Goal: Task Accomplishment & Management: Complete application form

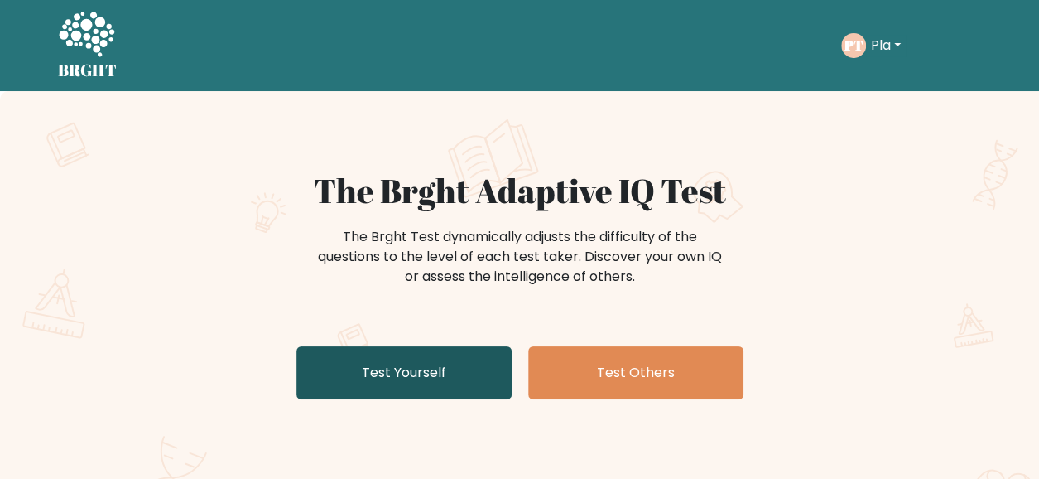
click at [422, 368] on link "Test Yourself" at bounding box center [403, 372] width 215 height 53
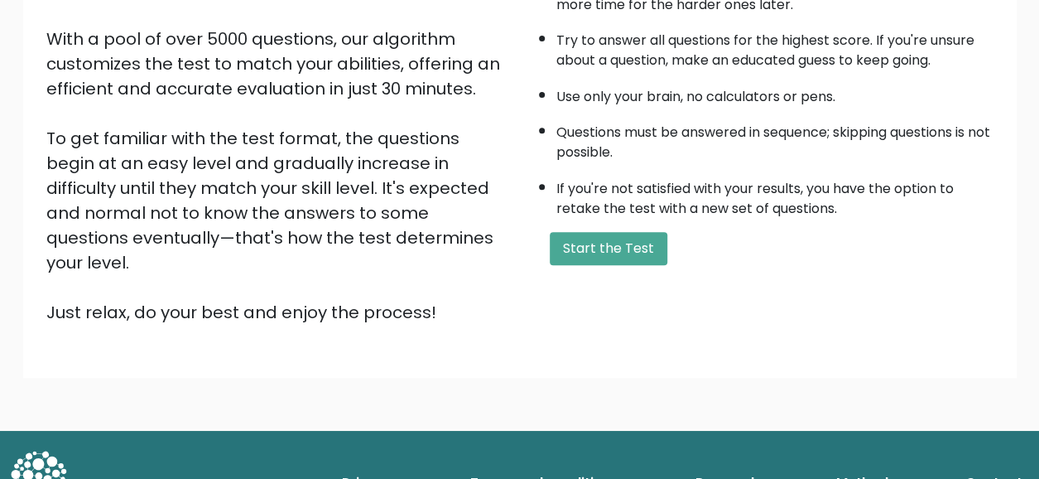
scroll to position [280, 0]
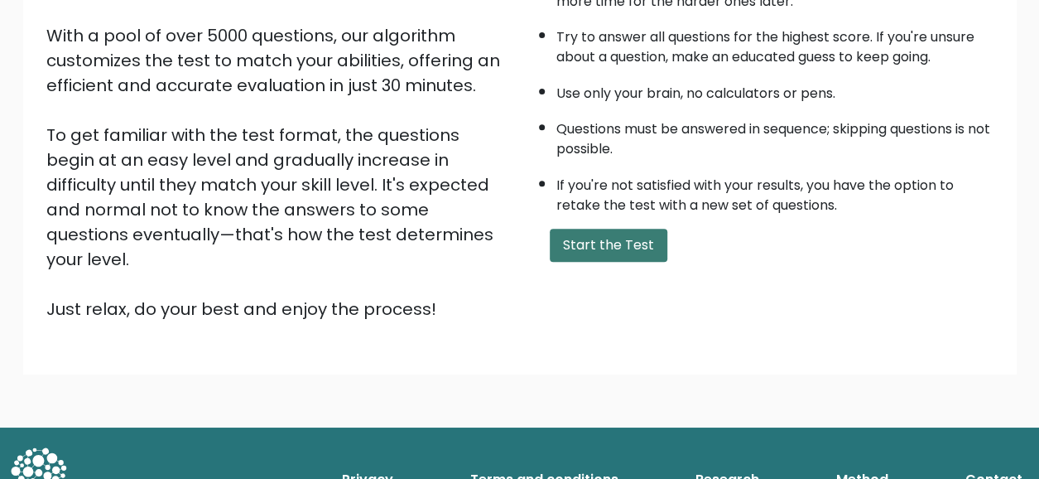
click at [643, 239] on button "Start the Test" at bounding box center [609, 245] width 118 height 33
click at [633, 240] on button "Start the Test" at bounding box center [609, 245] width 118 height 33
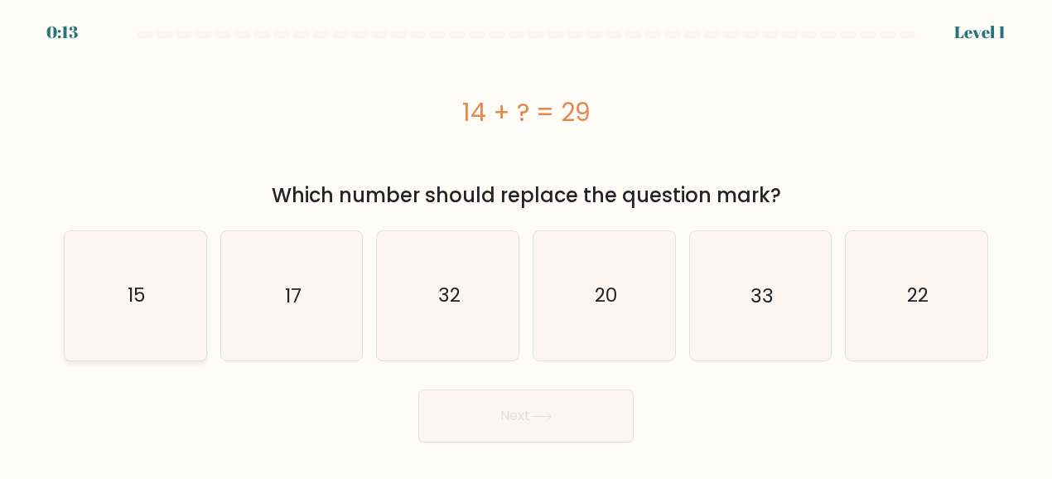
click at [86, 300] on icon "15" at bounding box center [135, 295] width 128 height 128
click at [526, 243] on input "a. 15" at bounding box center [526, 241] width 1 height 4
radio input "true"
click at [507, 427] on button "Next" at bounding box center [525, 415] width 215 height 53
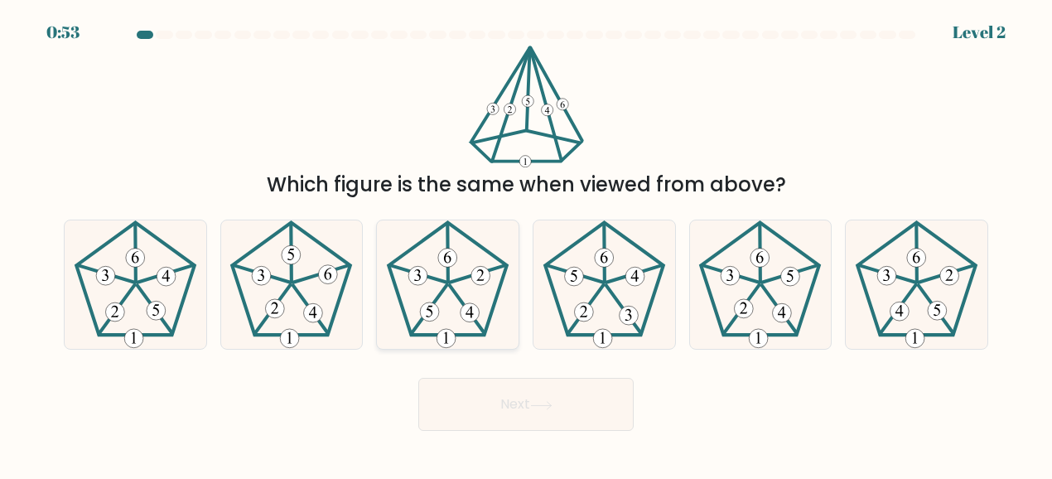
click at [480, 274] on 512 at bounding box center [480, 275] width 19 height 19
click at [526, 243] on input "c." at bounding box center [526, 241] width 1 height 4
radio input "true"
click at [545, 388] on button "Next" at bounding box center [525, 404] width 215 height 53
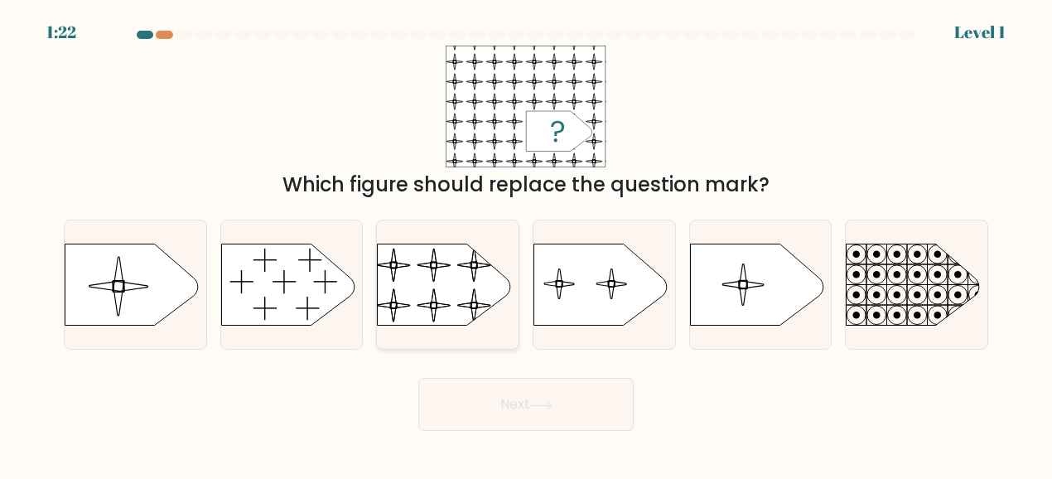
click at [450, 306] on rect at bounding box center [376, 235] width 324 height 246
click at [526, 243] on input "c." at bounding box center [526, 241] width 1 height 4
radio input "true"
click at [550, 397] on button "Next" at bounding box center [525, 404] width 215 height 53
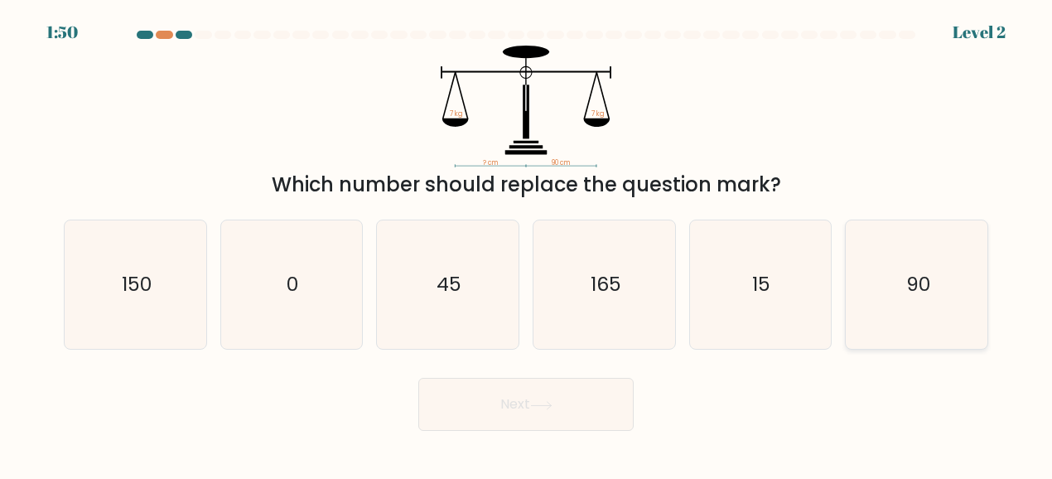
click at [938, 297] on icon "90" at bounding box center [916, 284] width 128 height 128
click at [527, 243] on input "f. 90" at bounding box center [526, 241] width 1 height 4
radio input "true"
click at [510, 423] on button "Next" at bounding box center [525, 404] width 215 height 53
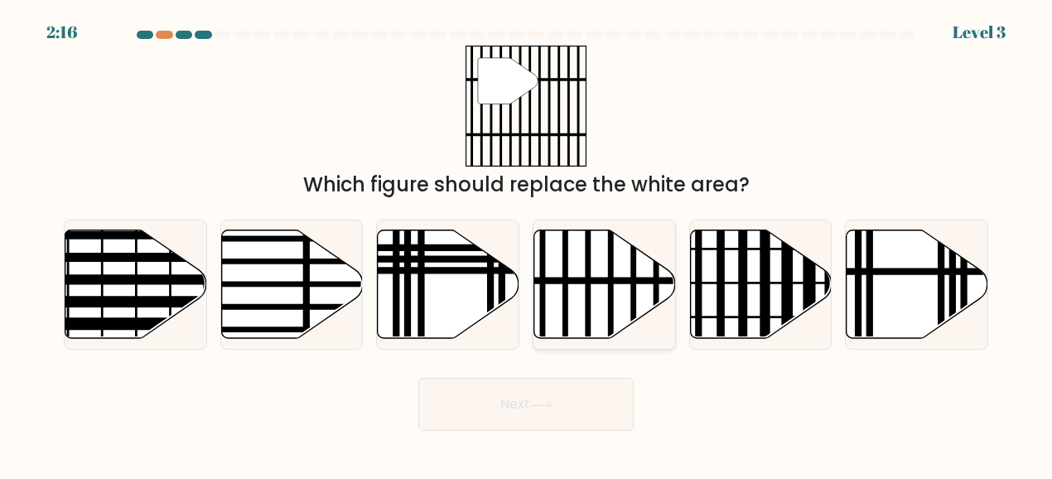
click at [623, 287] on icon at bounding box center [605, 284] width 142 height 108
click at [527, 243] on input "d." at bounding box center [526, 241] width 1 height 4
radio input "true"
click at [564, 397] on button "Next" at bounding box center [525, 404] width 215 height 53
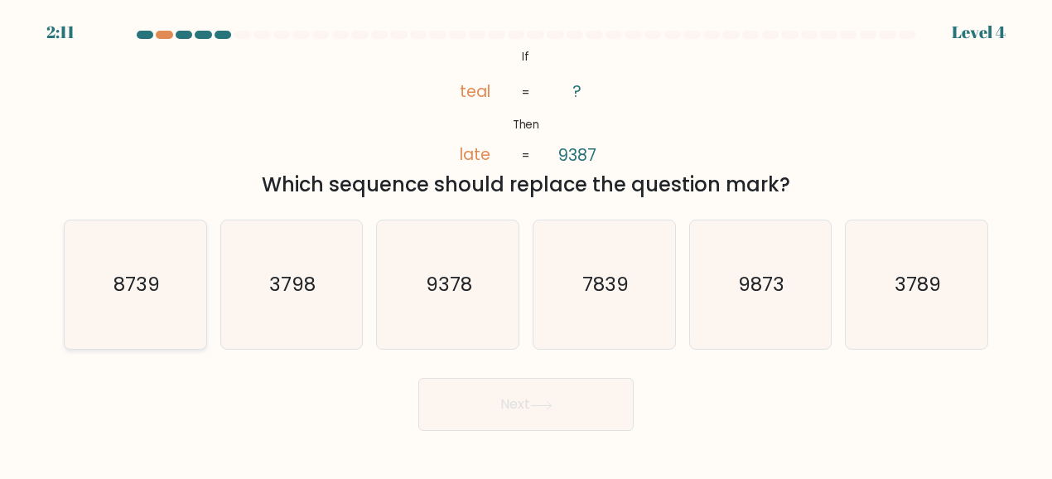
click at [172, 285] on icon "8739" at bounding box center [135, 284] width 128 height 128
click at [526, 243] on input "a. 8739" at bounding box center [526, 241] width 1 height 4
radio input "true"
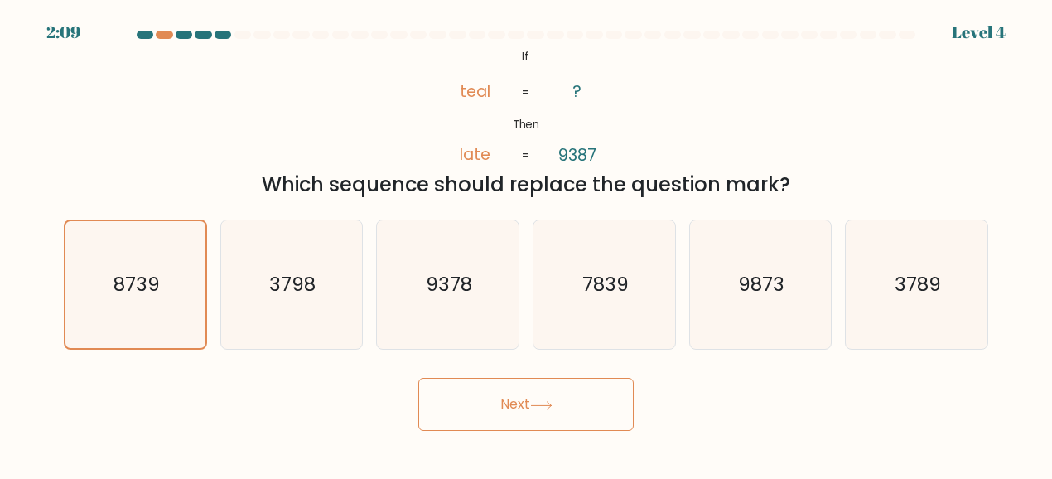
click at [559, 410] on button "Next" at bounding box center [525, 404] width 215 height 53
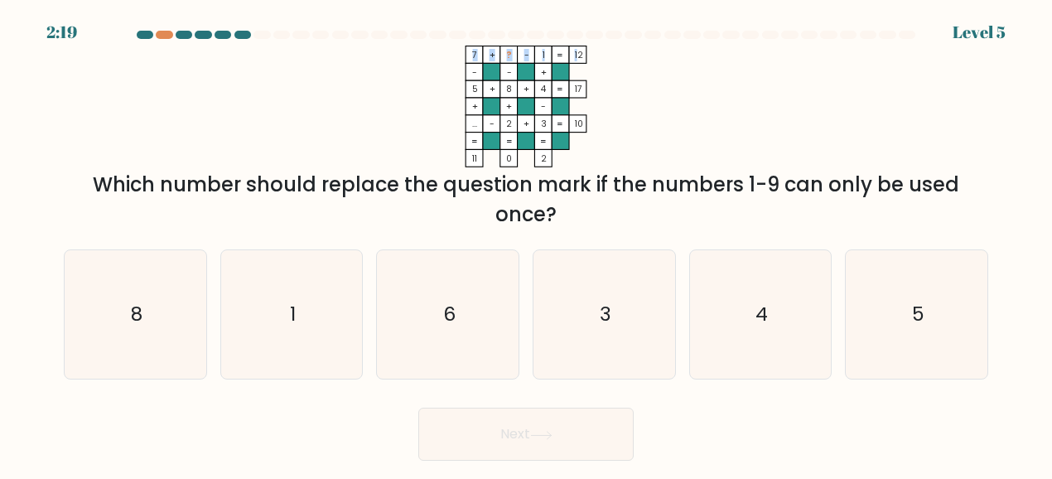
drag, startPoint x: 472, startPoint y: 57, endPoint x: 575, endPoint y: 54, distance: 102.7
click at [575, 54] on icon "7 + ? - 1 12 - - + 5 + 8 + 4 17 + + - ... - 2 + 3 = 10 = = = = 11 0 2 =" at bounding box center [525, 107] width 497 height 122
click at [575, 54] on tspan "12" at bounding box center [579, 55] width 8 height 12
click at [449, 334] on icon "6" at bounding box center [447, 314] width 128 height 128
click at [526, 243] on input "c. 6" at bounding box center [526, 241] width 1 height 4
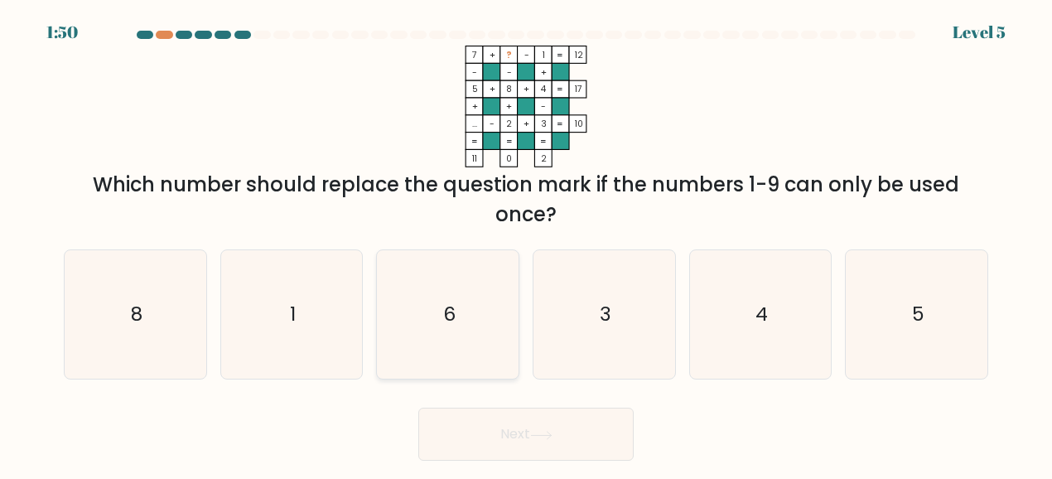
radio input "true"
click at [505, 448] on button "Next" at bounding box center [525, 433] width 215 height 53
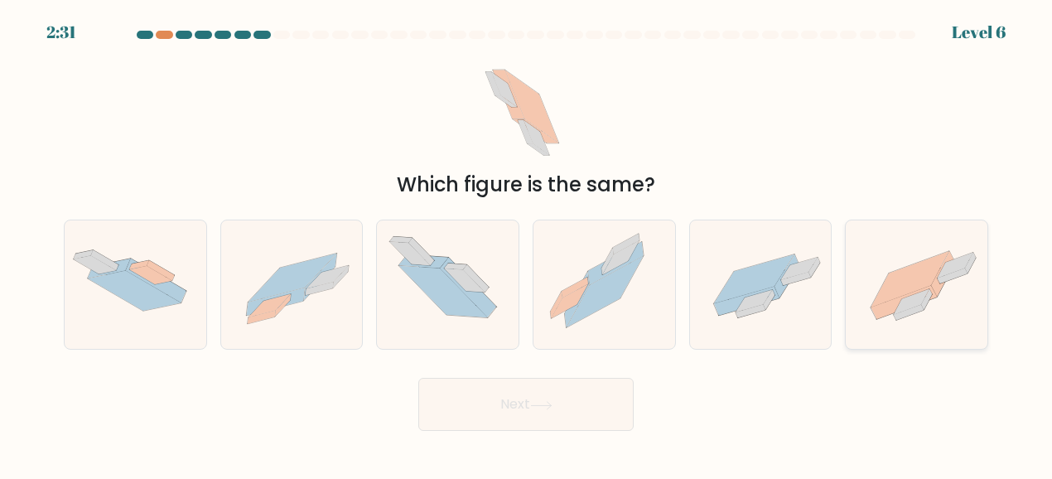
click at [954, 303] on icon at bounding box center [916, 285] width 142 height 106
click at [527, 243] on input "f." at bounding box center [526, 241] width 1 height 4
radio input "true"
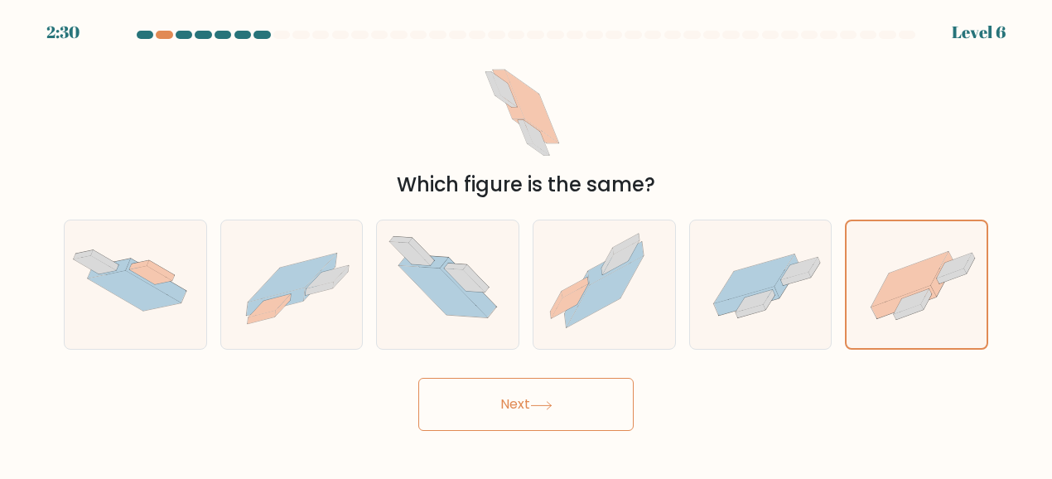
click at [537, 418] on button "Next" at bounding box center [525, 404] width 215 height 53
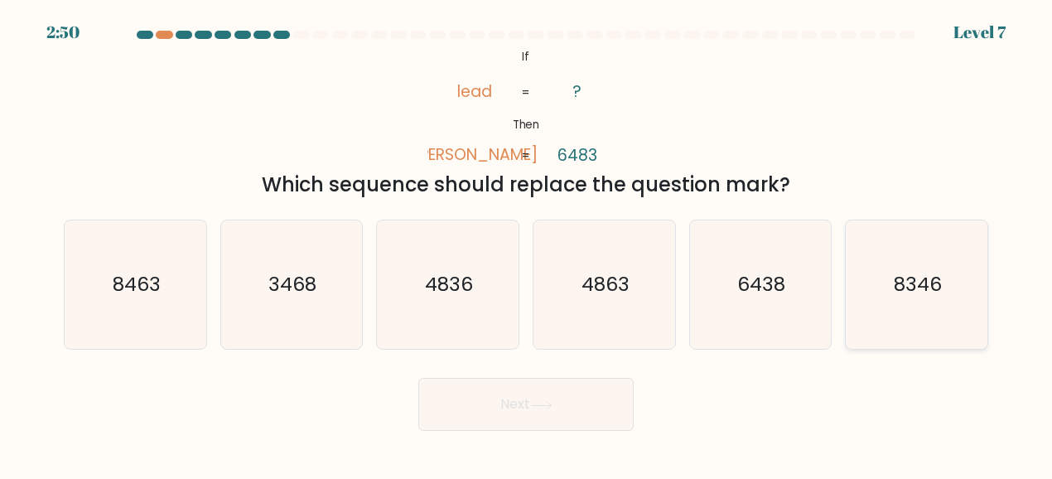
click at [958, 299] on icon "8346" at bounding box center [916, 284] width 128 height 128
click at [527, 243] on input "f. 8346" at bounding box center [526, 241] width 1 height 4
radio input "true"
click at [485, 422] on button "Next" at bounding box center [525, 404] width 215 height 53
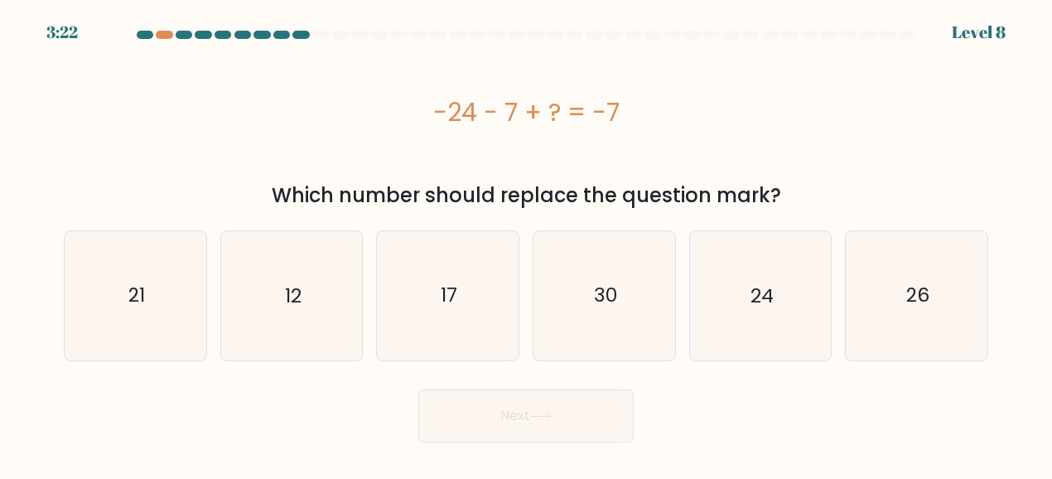
drag, startPoint x: 433, startPoint y: 112, endPoint x: 707, endPoint y: 87, distance: 275.2
click at [707, 87] on div "-24 - 7 + ? = -7" at bounding box center [526, 112] width 924 height 132
copy div "-24 - 7 + ? = -7"
drag, startPoint x: 112, startPoint y: 287, endPoint x: 922, endPoint y: 273, distance: 810.8
click at [922, 273] on div "a. 21 b. 12 c." at bounding box center [525, 288] width 937 height 143
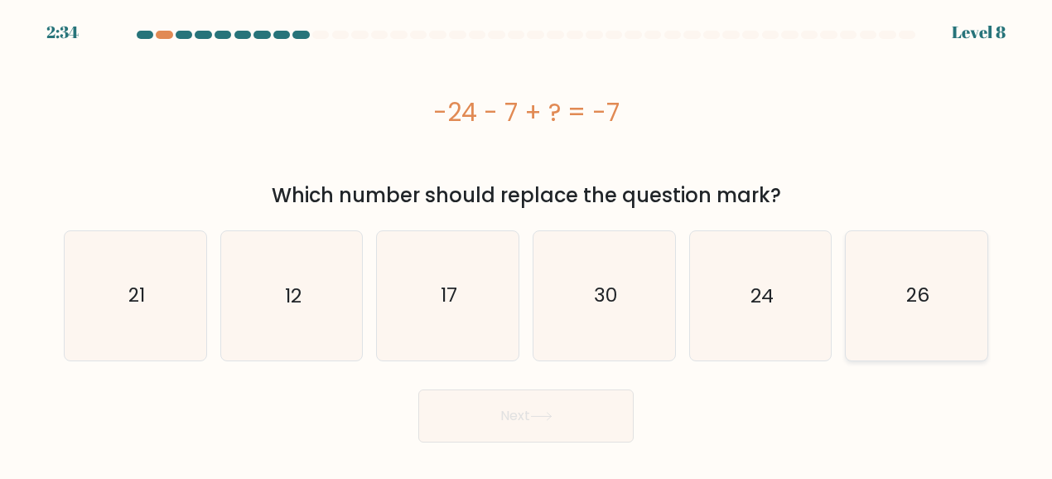
click at [928, 281] on icon "26" at bounding box center [916, 295] width 128 height 128
click at [527, 243] on input "f. 26" at bounding box center [526, 241] width 1 height 4
radio input "true"
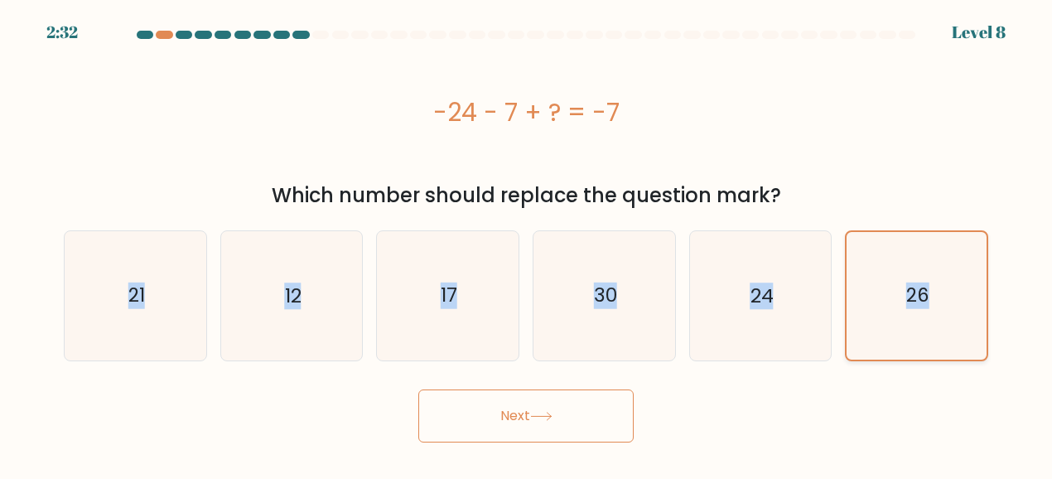
drag, startPoint x: 120, startPoint y: 282, endPoint x: 959, endPoint y: 295, distance: 838.9
click at [959, 295] on div "a. 21 b. 12 c." at bounding box center [525, 288] width 937 height 143
copy div "21 b. 12 c. 17 d. 30 e. 24 f. 26"
click at [731, 131] on div "-24 - 7 + ? = -7" at bounding box center [526, 112] width 924 height 132
click at [732, 299] on icon "24" at bounding box center [760, 295] width 128 height 128
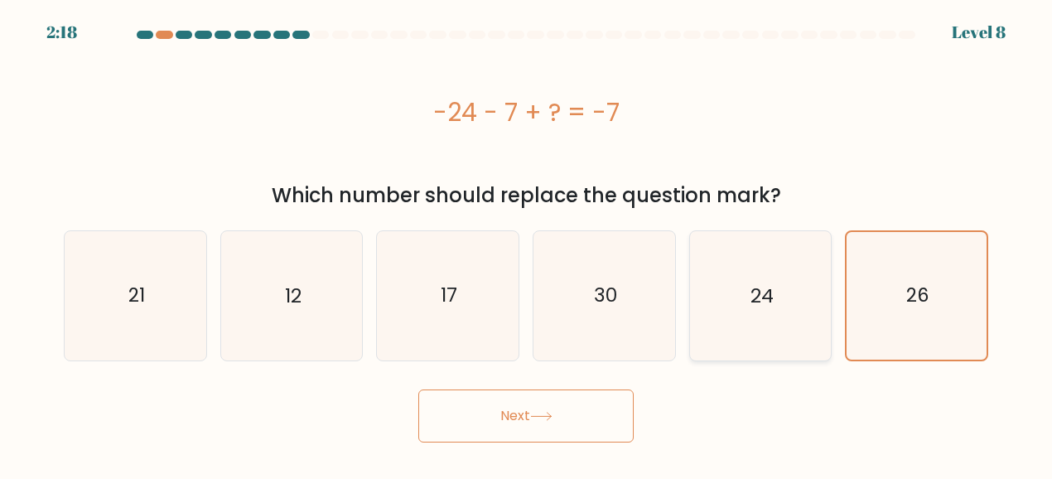
click at [527, 243] on input "e. 24" at bounding box center [526, 241] width 1 height 4
radio input "true"
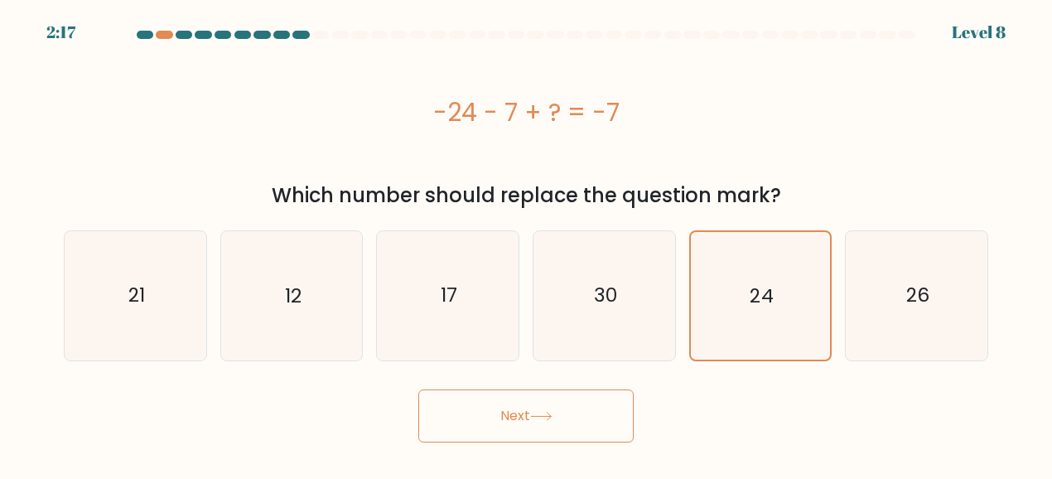
click at [542, 425] on button "Next" at bounding box center [525, 415] width 215 height 53
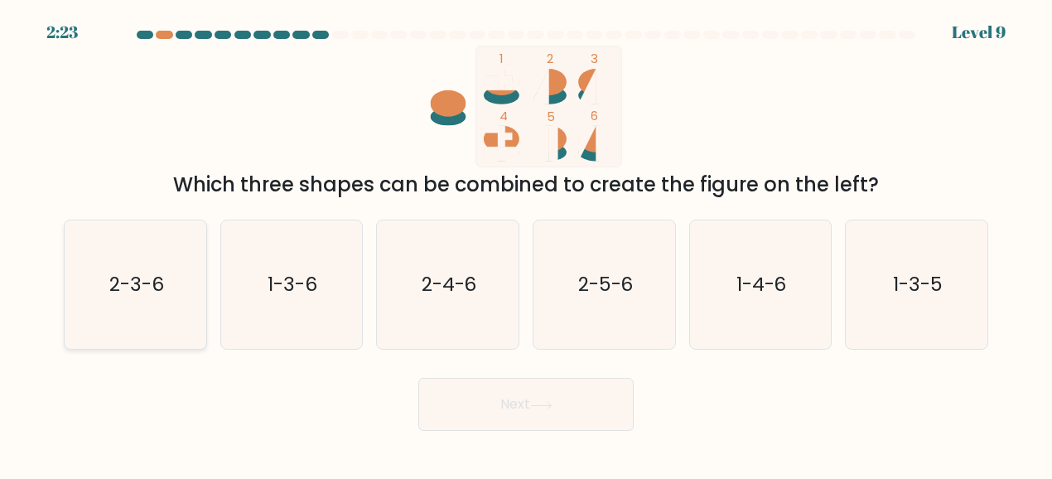
click at [142, 304] on icon "2-3-6" at bounding box center [135, 284] width 128 height 128
click at [526, 243] on input "a. 2-3-6" at bounding box center [526, 241] width 1 height 4
radio input "true"
click at [504, 393] on button "Next" at bounding box center [525, 404] width 215 height 53
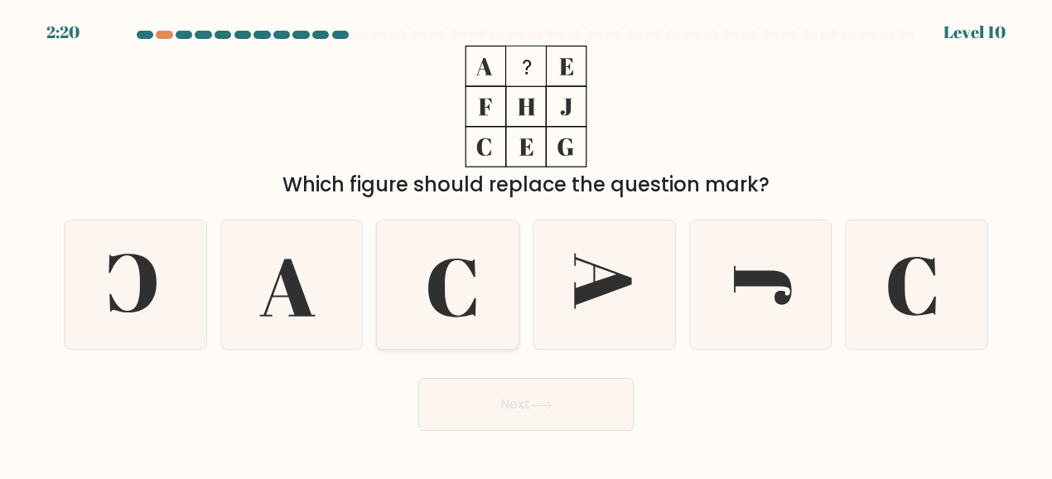
drag, startPoint x: 465, startPoint y: 279, endPoint x: 465, endPoint y: 323, distance: 43.9
click at [462, 279] on icon at bounding box center [447, 284] width 128 height 128
click at [526, 243] on input "c." at bounding box center [526, 241] width 1 height 4
radio input "true"
click at [505, 365] on form at bounding box center [526, 231] width 1052 height 400
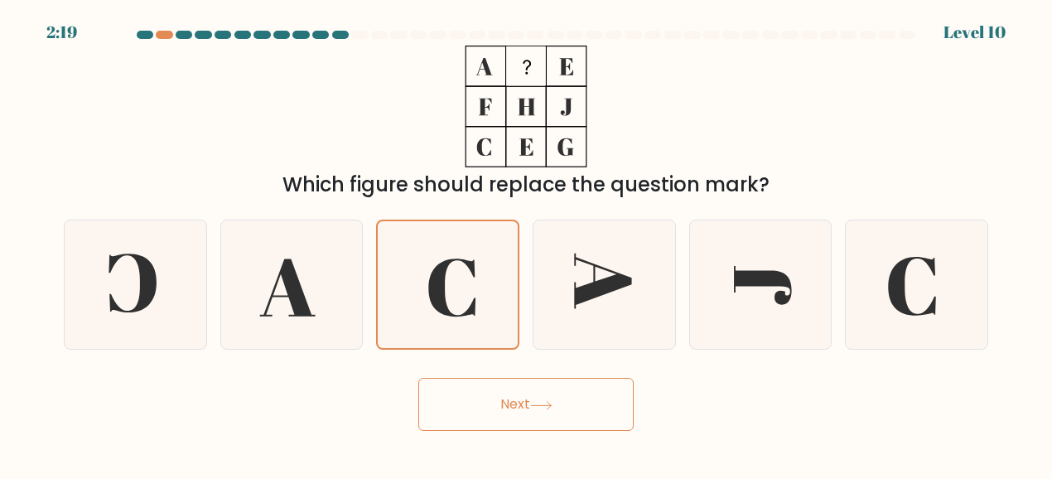
click at [510, 393] on button "Next" at bounding box center [525, 404] width 215 height 53
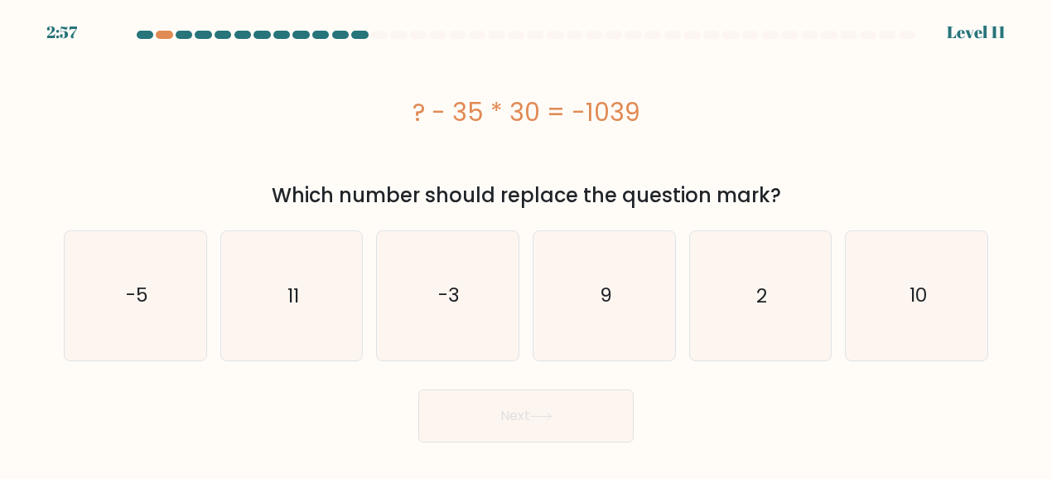
drag, startPoint x: 392, startPoint y: 108, endPoint x: 667, endPoint y: 115, distance: 275.0
click at [667, 115] on div "? - 35 * 30 = -1039" at bounding box center [526, 112] width 924 height 37
copy div "? - 35 * 30 = -1039"
drag, startPoint x: 117, startPoint y: 287, endPoint x: 933, endPoint y: 306, distance: 816.7
click at [933, 306] on div "a. -5 b. 11 c." at bounding box center [525, 288] width 937 height 143
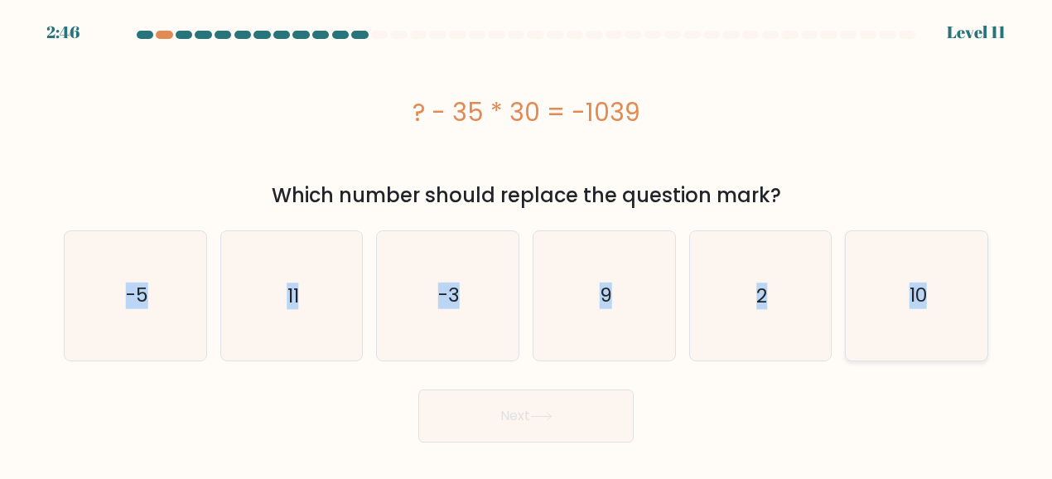
copy div "-5 b. 11 c. -3 d. 9 e. 2 f. 10"
click at [235, 307] on icon "11" at bounding box center [291, 295] width 128 height 128
click at [526, 243] on input "b. 11" at bounding box center [526, 241] width 1 height 4
radio input "true"
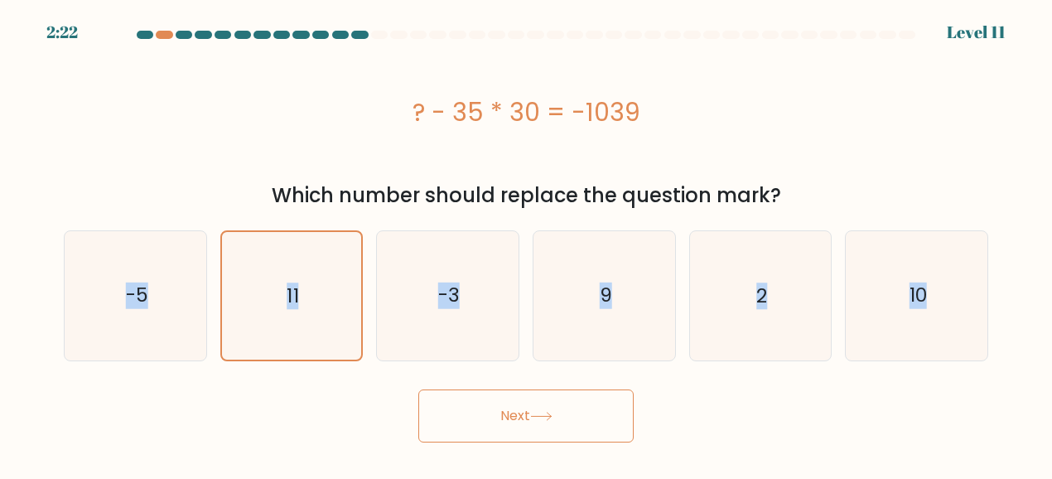
click at [490, 426] on button "Next" at bounding box center [525, 415] width 215 height 53
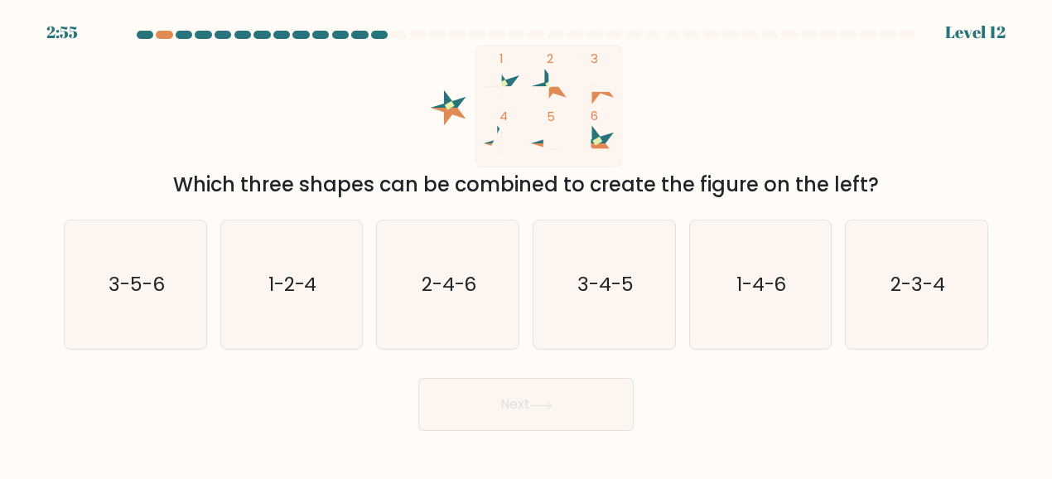
drag, startPoint x: 484, startPoint y: 51, endPoint x: 582, endPoint y: 145, distance: 136.5
click at [593, 149] on icon "1 2 3 4 5 6" at bounding box center [525, 107] width 445 height 122
drag, startPoint x: 388, startPoint y: 55, endPoint x: 618, endPoint y: 105, distance: 235.7
click at [618, 105] on icon "1 2 3 4 5 6" at bounding box center [525, 107] width 445 height 122
drag, startPoint x: 618, startPoint y: 105, endPoint x: 606, endPoint y: 110, distance: 12.6
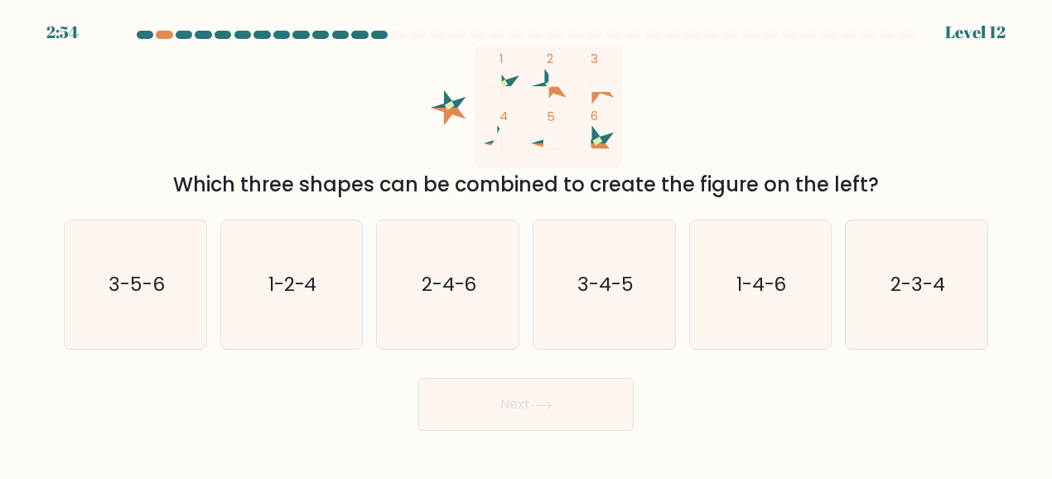
click at [614, 107] on rect at bounding box center [549, 106] width 146 height 121
drag, startPoint x: 406, startPoint y: 74, endPoint x: 444, endPoint y: 127, distance: 65.3
click at [438, 118] on icon "1 2 3 4 5 6" at bounding box center [525, 107] width 445 height 122
click at [458, 166] on icon "1 2 3 4 5 6" at bounding box center [525, 107] width 445 height 122
click at [274, 315] on icon "1-2-4" at bounding box center [291, 284] width 128 height 128
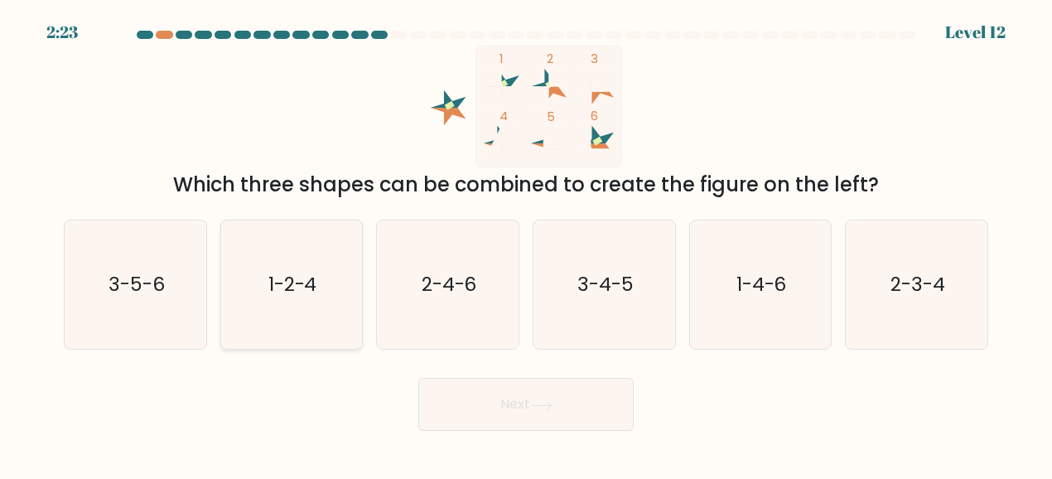
click at [526, 243] on input "b. 1-2-4" at bounding box center [526, 241] width 1 height 4
radio input "true"
click at [526, 402] on button "Next" at bounding box center [525, 404] width 215 height 53
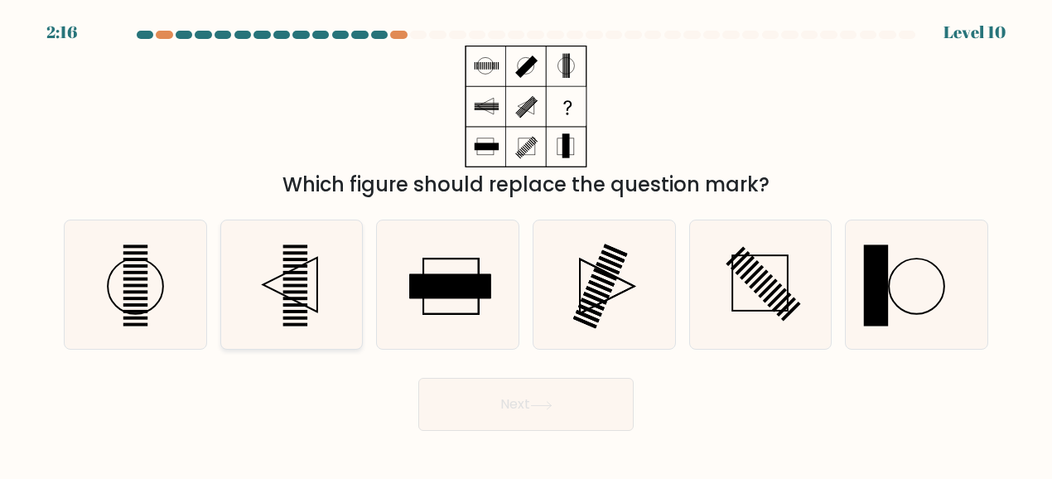
click at [296, 278] on rect at bounding box center [295, 278] width 25 height 3
click at [526, 243] on input "b." at bounding box center [526, 241] width 1 height 4
radio input "true"
click at [457, 400] on button "Next" at bounding box center [525, 404] width 215 height 53
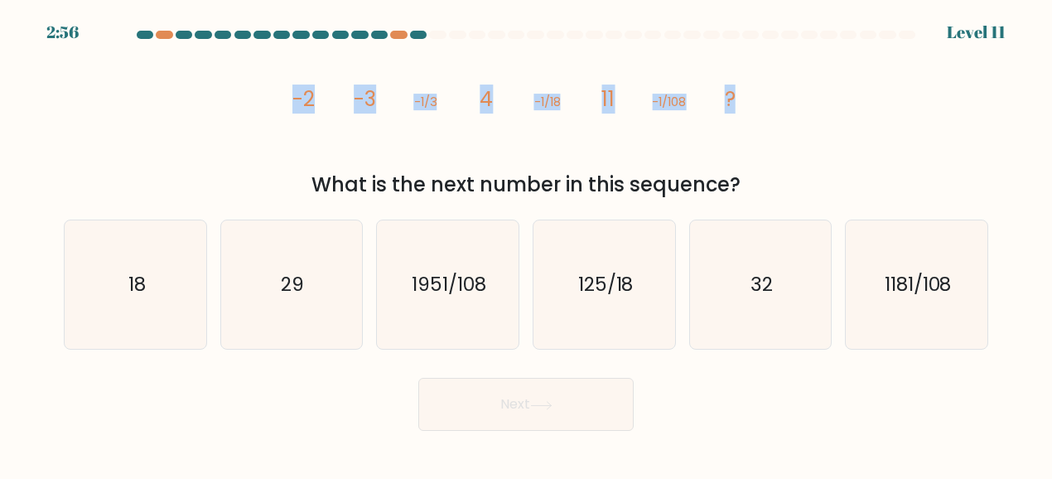
drag, startPoint x: 272, startPoint y: 99, endPoint x: 891, endPoint y: 102, distance: 619.4
click at [891, 102] on div "image/svg+xml -2 -3 -1/3 4 -1/18 11 -1/108 ? What is the next number in this se…" at bounding box center [526, 123] width 944 height 154
copy g "-2 -3 -1/3 4 -1/18 11 -1/108 ?"
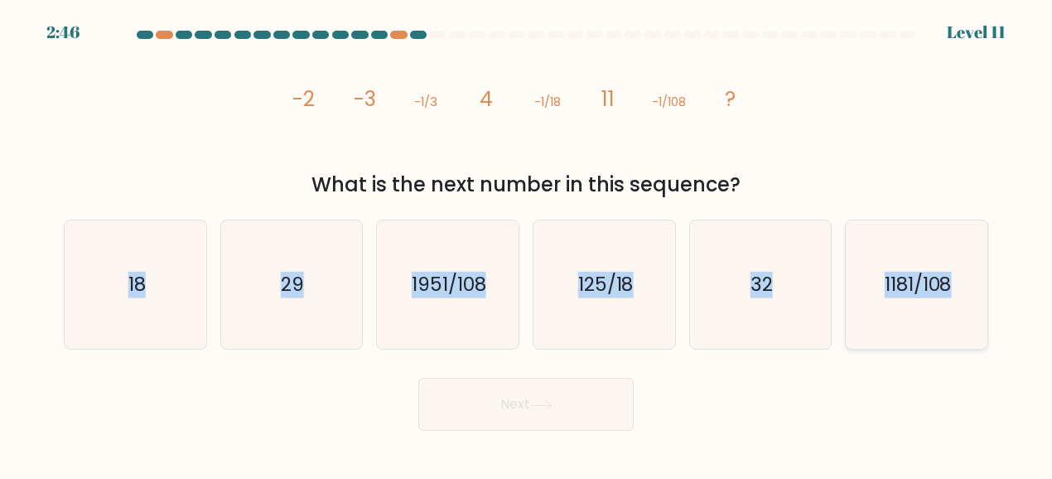
drag, startPoint x: 118, startPoint y: 290, endPoint x: 962, endPoint y: 292, distance: 843.8
click at [962, 292] on div "a. 18 b. 29 c." at bounding box center [525, 277] width 937 height 143
copy div "18 b. 29 c. 1951/108 d. 125/18 e. 32 f. 1181/108"
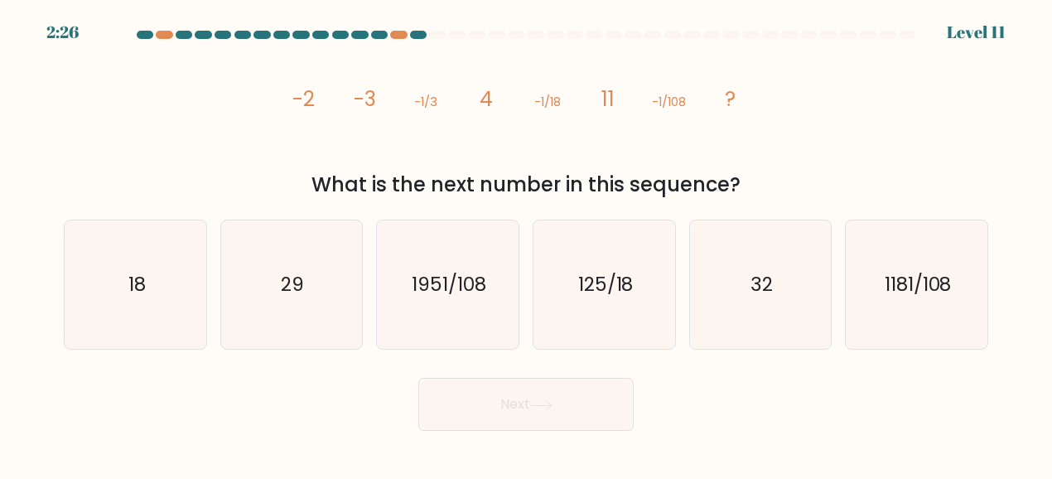
click at [371, 168] on div "image/svg+xml -2 -3 -1/3 4 -1/18 11 -1/108 ? What is the next number in this se…" at bounding box center [526, 123] width 944 height 154
drag, startPoint x: 290, startPoint y: 95, endPoint x: 754, endPoint y: 177, distance: 470.9
click at [754, 177] on div "image/svg+xml -2 -3 -1/3 4 -1/18 11 -1/108 ? What is the next number in this se…" at bounding box center [526, 123] width 944 height 154
copy div "-2 -3 -1/3 4 -1/18 11 -1/108 ? What is the next number in this sequence?"
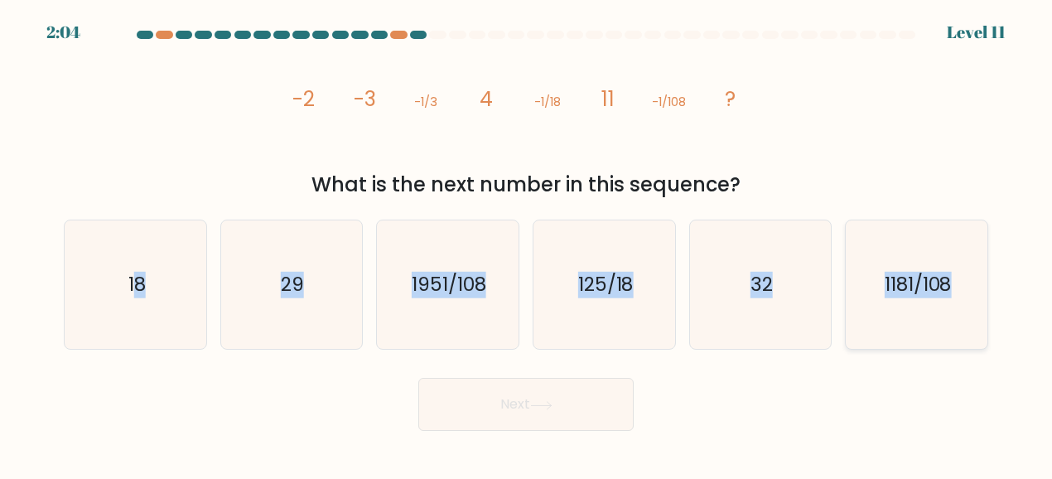
drag, startPoint x: 131, startPoint y: 269, endPoint x: 946, endPoint y: 282, distance: 815.7
click at [946, 282] on div "a. 18 b. 29 c." at bounding box center [525, 277] width 937 height 143
copy div "8 b. 29 c. 1951/108 d. 125/18 e. 32 f. 1181/108"
click at [291, 301] on icon "29" at bounding box center [291, 284] width 128 height 128
click at [526, 243] on input "b. 29" at bounding box center [526, 241] width 1 height 4
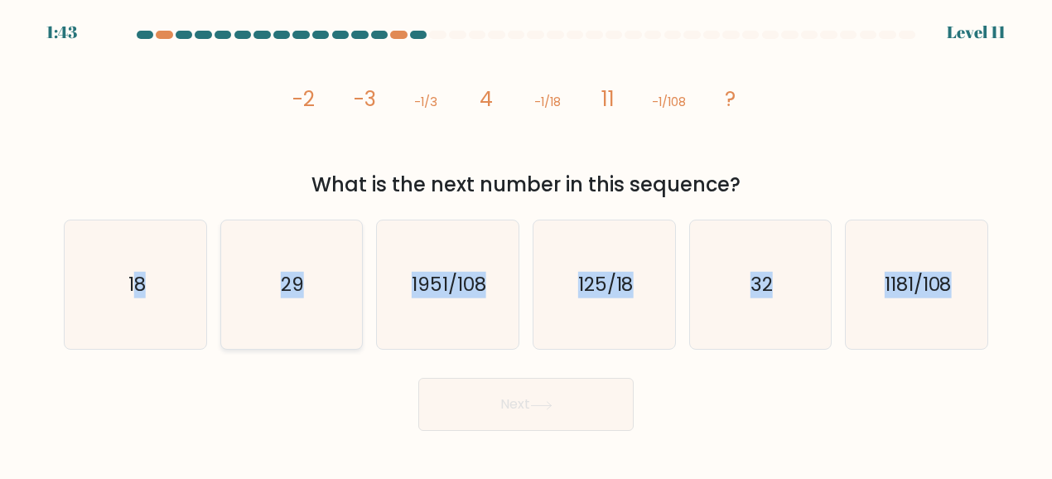
radio input "true"
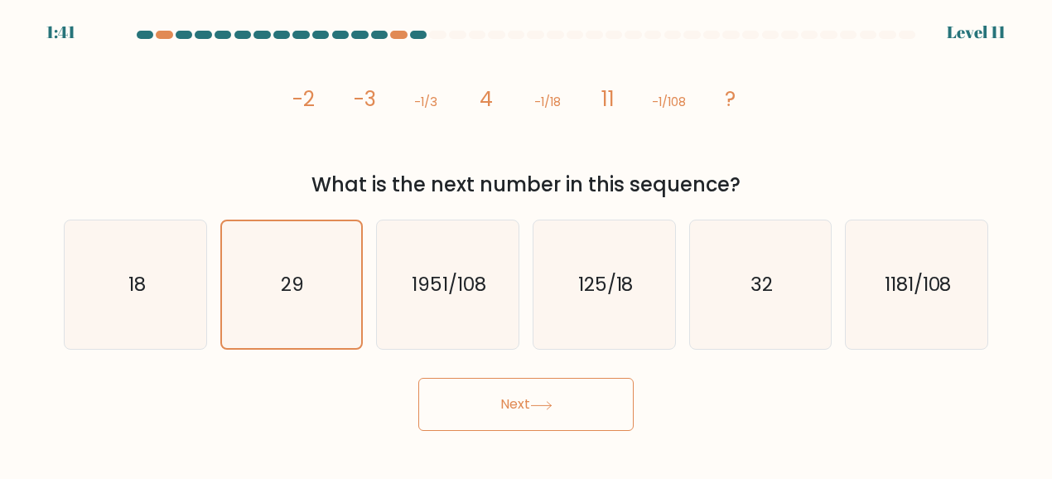
click at [513, 407] on button "Next" at bounding box center [525, 404] width 215 height 53
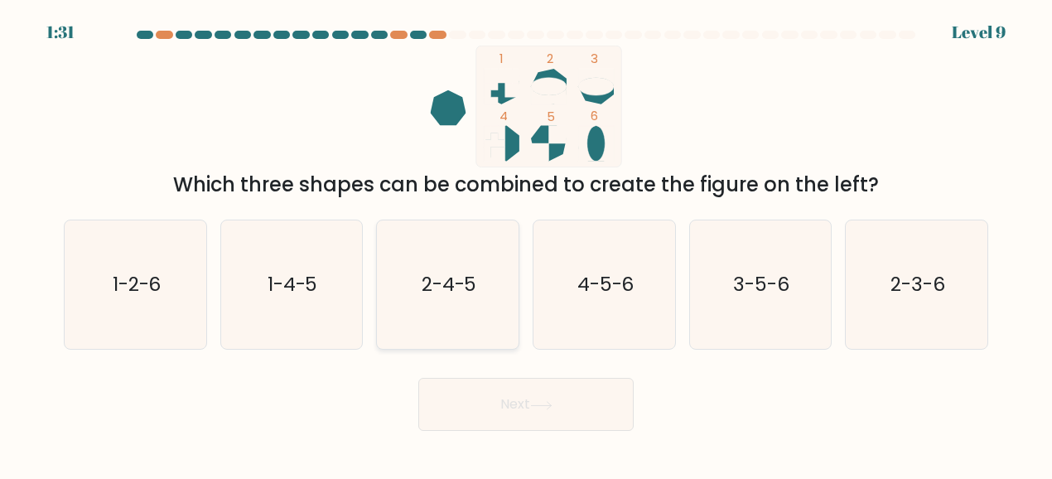
click at [398, 295] on icon "2-4-5" at bounding box center [447, 284] width 128 height 128
click at [526, 243] on input "c. 2-4-5" at bounding box center [526, 241] width 1 height 4
radio input "true"
click at [542, 471] on body "1:31 Level 9" at bounding box center [526, 239] width 1052 height 479
click at [515, 418] on button "Next" at bounding box center [525, 404] width 215 height 53
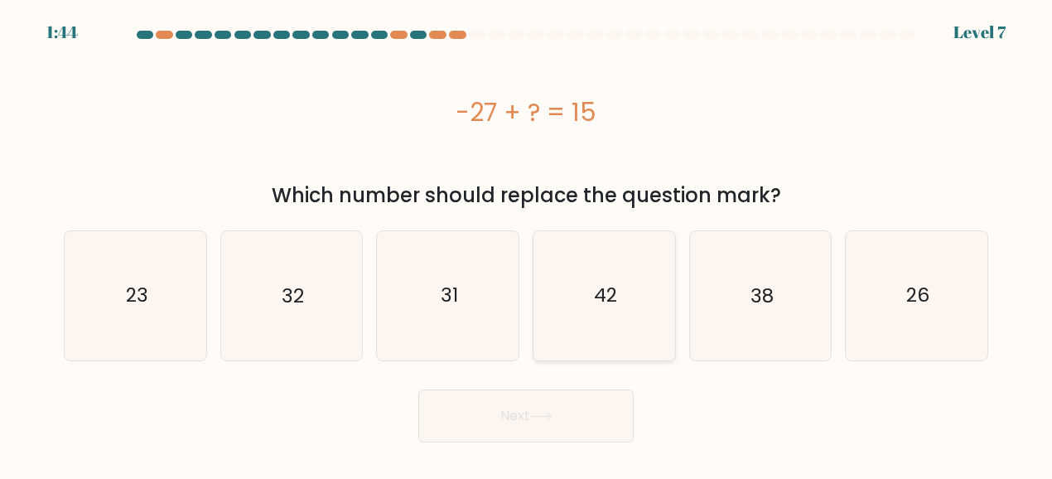
drag, startPoint x: 636, startPoint y: 287, endPoint x: 617, endPoint y: 286, distance: 19.1
click at [634, 287] on icon "42" at bounding box center [604, 295] width 128 height 128
click at [527, 243] on input "d. 42" at bounding box center [526, 241] width 1 height 4
radio input "true"
click at [545, 422] on button "Next" at bounding box center [525, 415] width 215 height 53
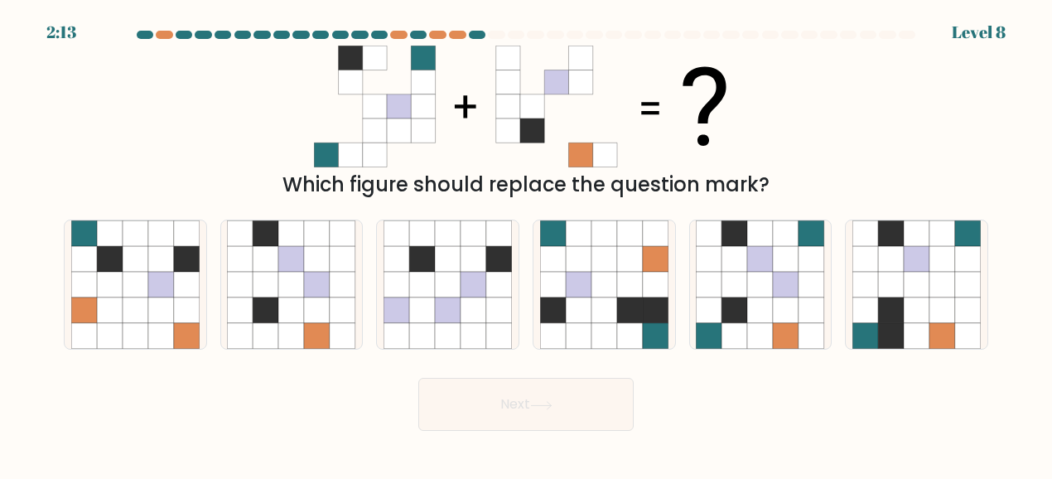
drag, startPoint x: 329, startPoint y: 47, endPoint x: 762, endPoint y: 137, distance: 442.4
click at [769, 136] on div "Which figure should replace the question mark?" at bounding box center [526, 123] width 944 height 154
drag, startPoint x: 303, startPoint y: 37, endPoint x: 666, endPoint y: 137, distance: 376.1
click at [674, 135] on form at bounding box center [526, 231] width 1052 height 400
click at [916, 263] on icon at bounding box center [916, 259] width 26 height 26
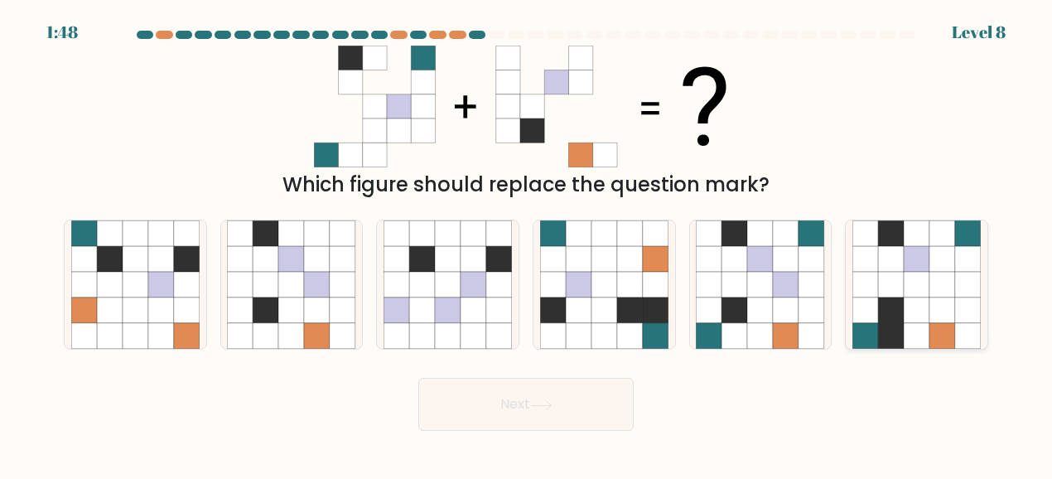
click at [527, 243] on input "f." at bounding box center [526, 241] width 1 height 4
radio input "true"
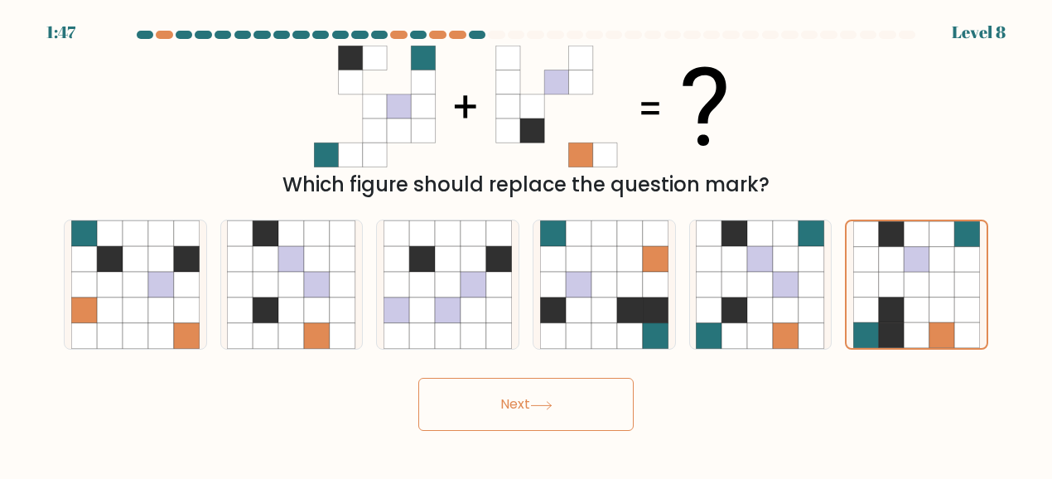
click at [479, 415] on button "Next" at bounding box center [525, 404] width 215 height 53
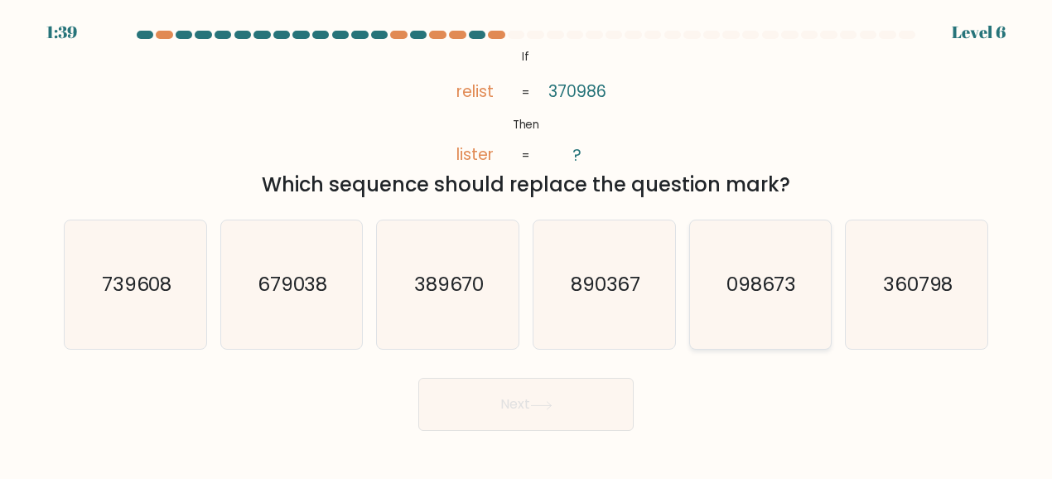
click at [775, 283] on text "098673" at bounding box center [761, 285] width 70 height 26
click at [527, 243] on input "e. 098673" at bounding box center [526, 241] width 1 height 4
radio input "true"
click at [529, 397] on button "Next" at bounding box center [525, 404] width 215 height 53
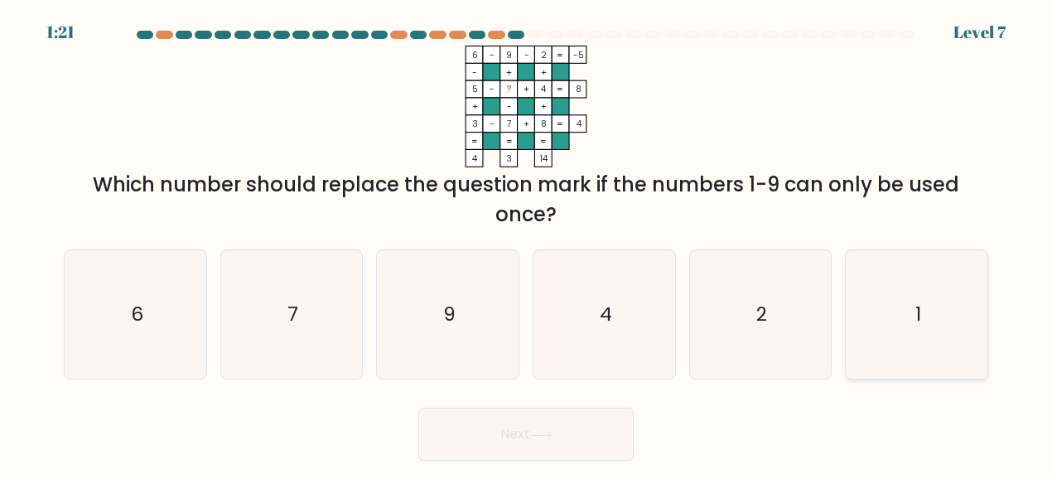
click at [886, 322] on icon "1" at bounding box center [916, 314] width 128 height 128
click at [527, 243] on input "f. 1" at bounding box center [526, 241] width 1 height 4
radio input "true"
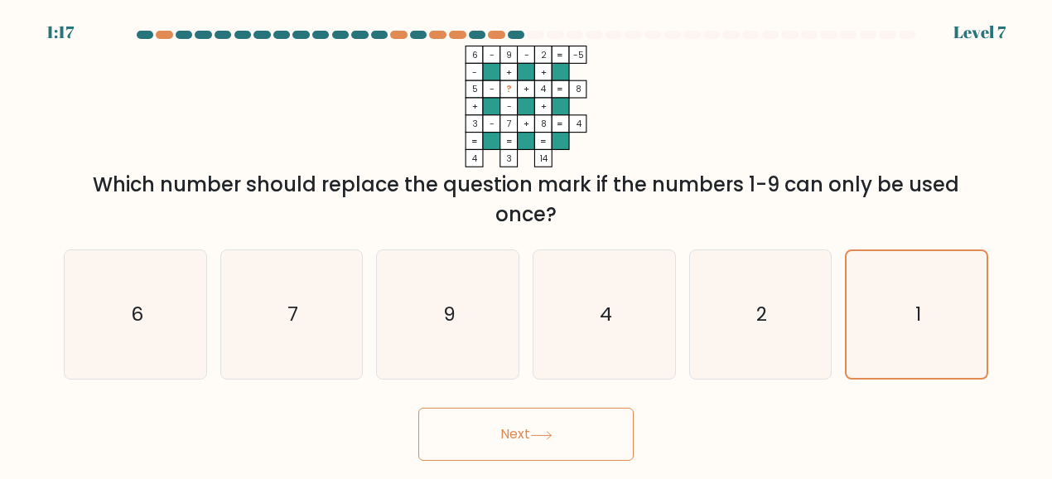
click at [553, 441] on button "Next" at bounding box center [525, 433] width 215 height 53
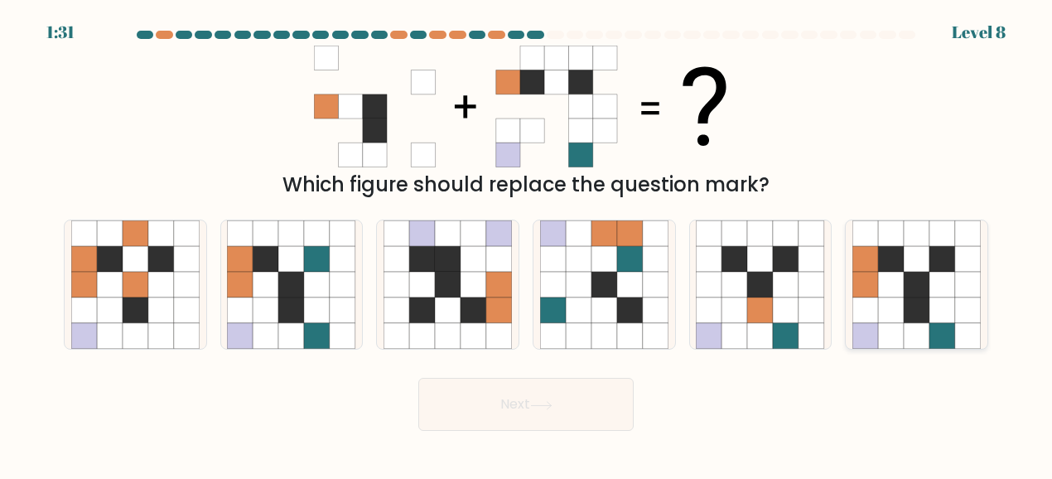
click at [921, 303] on icon at bounding box center [916, 310] width 26 height 26
click at [527, 243] on input "f." at bounding box center [526, 241] width 1 height 4
radio input "true"
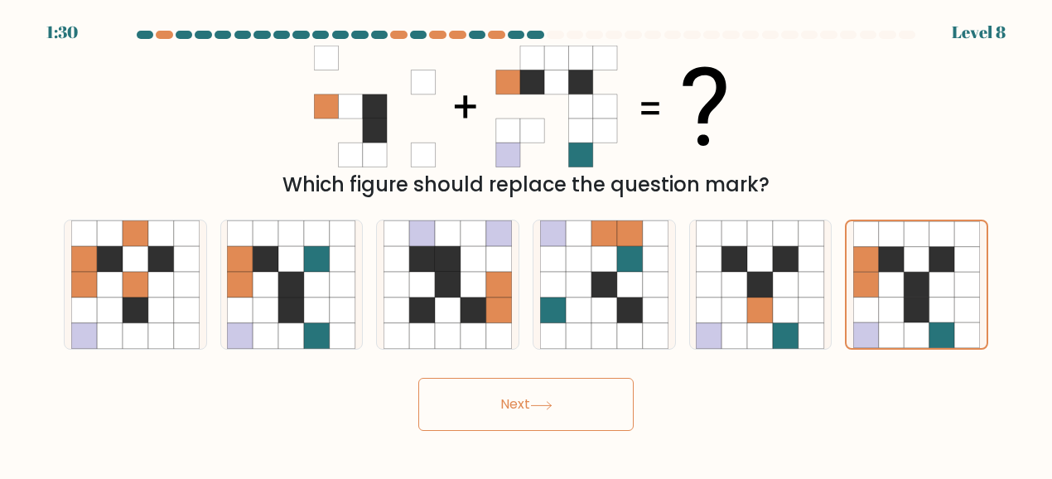
click at [527, 422] on button "Next" at bounding box center [525, 404] width 215 height 53
click at [518, 407] on button "Next" at bounding box center [525, 404] width 215 height 53
click at [513, 400] on button "Next" at bounding box center [525, 404] width 215 height 53
click at [543, 402] on icon at bounding box center [541, 405] width 22 height 9
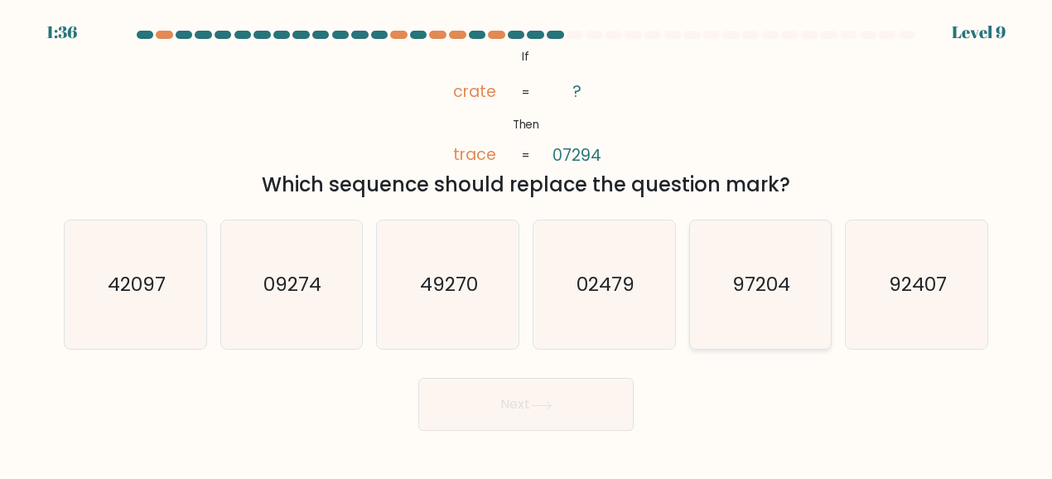
click at [784, 284] on text "97204" at bounding box center [762, 285] width 58 height 26
click at [527, 243] on input "e. 97204" at bounding box center [526, 241] width 1 height 4
radio input "true"
click at [585, 397] on button "Next" at bounding box center [525, 404] width 215 height 53
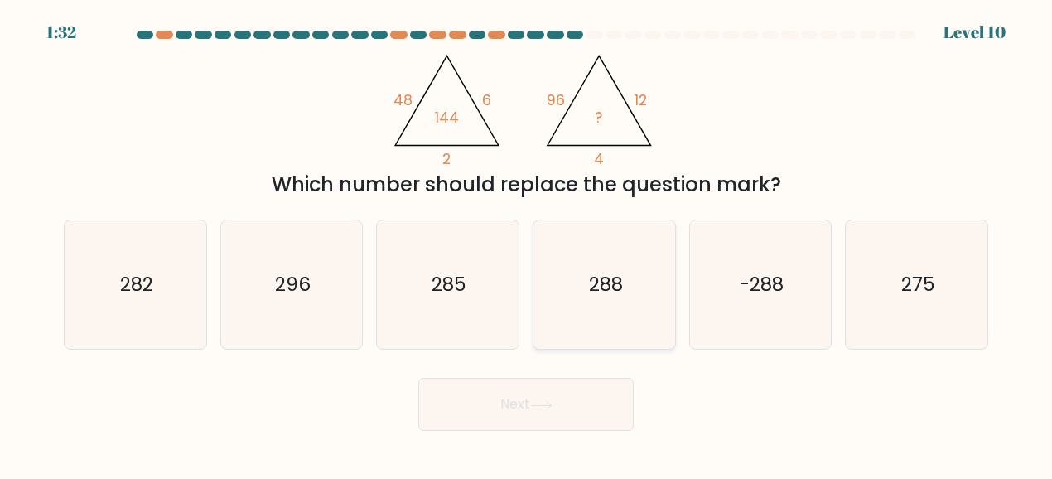
click at [592, 284] on text "288" at bounding box center [605, 285] width 34 height 26
click at [527, 243] on input "d. 288" at bounding box center [526, 241] width 1 height 4
radio input "true"
click at [580, 396] on button "Next" at bounding box center [525, 404] width 215 height 53
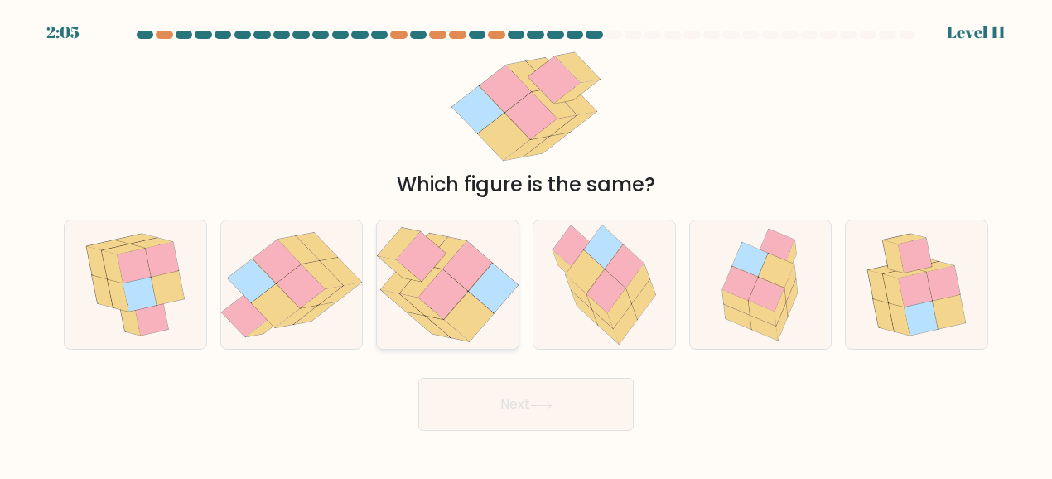
click at [479, 289] on icon at bounding box center [493, 288] width 49 height 50
click at [526, 243] on input "c." at bounding box center [526, 241] width 1 height 4
radio input "true"
click at [536, 397] on button "Next" at bounding box center [525, 404] width 215 height 53
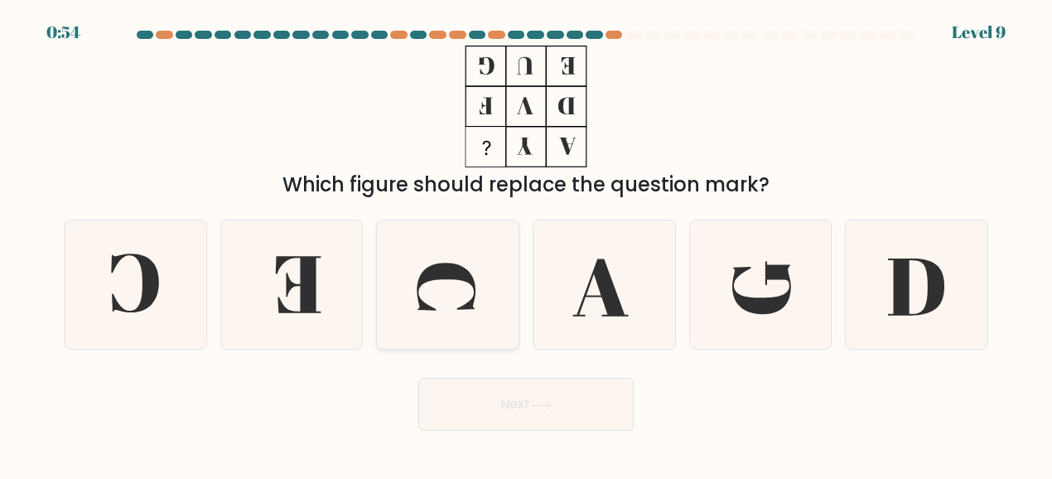
drag, startPoint x: 470, startPoint y: 294, endPoint x: 454, endPoint y: 268, distance: 30.5
click at [470, 294] on icon at bounding box center [447, 284] width 128 height 128
click at [526, 243] on input "c." at bounding box center [526, 241] width 1 height 4
radio input "true"
click at [132, 294] on icon at bounding box center [135, 284] width 128 height 128
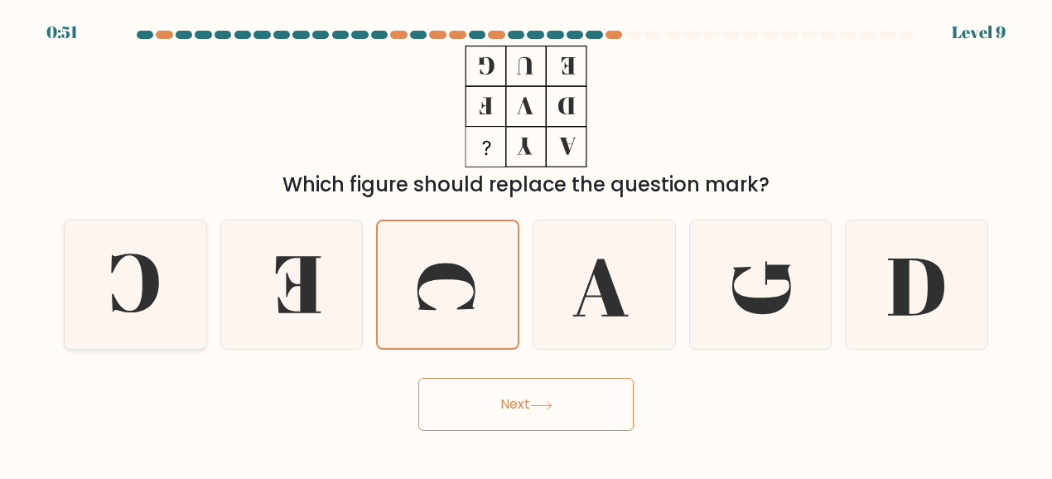
click at [526, 243] on input "a." at bounding box center [526, 241] width 1 height 4
radio input "true"
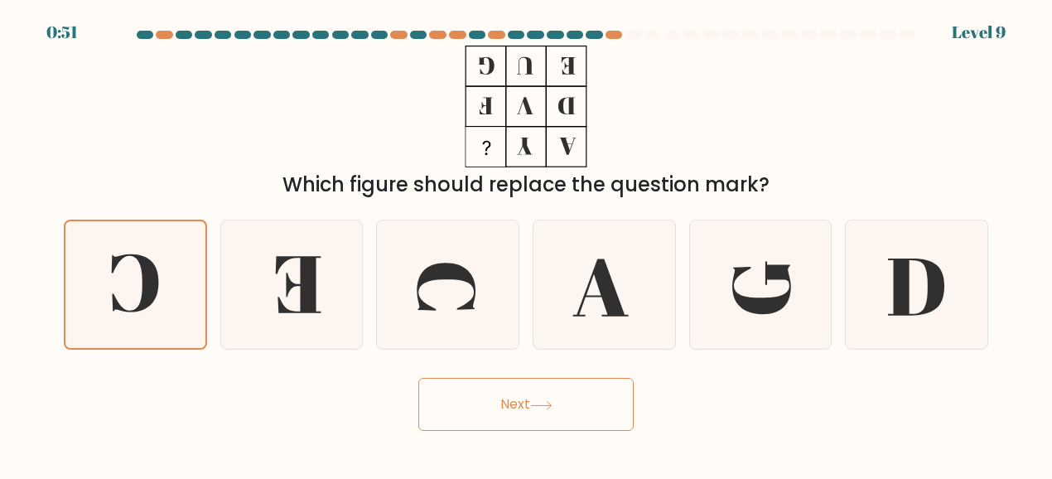
click at [509, 403] on button "Next" at bounding box center [525, 404] width 215 height 53
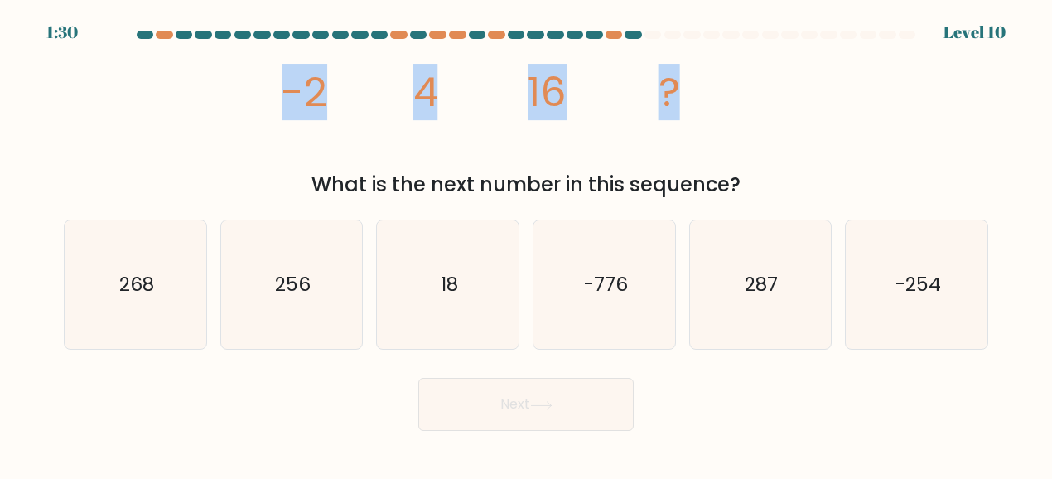
drag, startPoint x: 237, startPoint y: 105, endPoint x: 803, endPoint y: 99, distance: 566.4
click at [803, 99] on div "image/svg+xml -2 4 16 ? What is the next number in this sequence?" at bounding box center [526, 123] width 944 height 154
drag, startPoint x: 803, startPoint y: 99, endPoint x: 599, endPoint y: 105, distance: 204.6
click at [599, 105] on icon "image/svg+xml -2 4 16 ?" at bounding box center [525, 107] width 486 height 122
click at [238, 116] on div "image/svg+xml -2 4 16 ? What is the next number in this sequence?" at bounding box center [526, 123] width 944 height 154
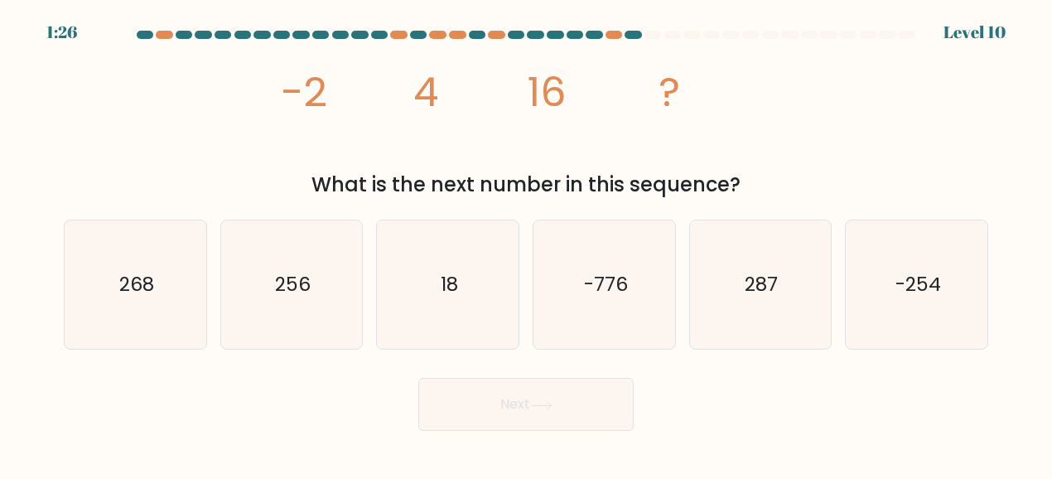
drag, startPoint x: 235, startPoint y: 107, endPoint x: 777, endPoint y: 171, distance: 545.4
click at [777, 171] on div "image/svg+xml -2 4 16 ? What is the next number in this sequence?" at bounding box center [526, 123] width 944 height 154
copy div "-2 4 16 ? What is the next number in this sequence?"
click at [311, 299] on icon "256" at bounding box center [291, 284] width 128 height 128
click at [526, 243] on input "b. 256" at bounding box center [526, 241] width 1 height 4
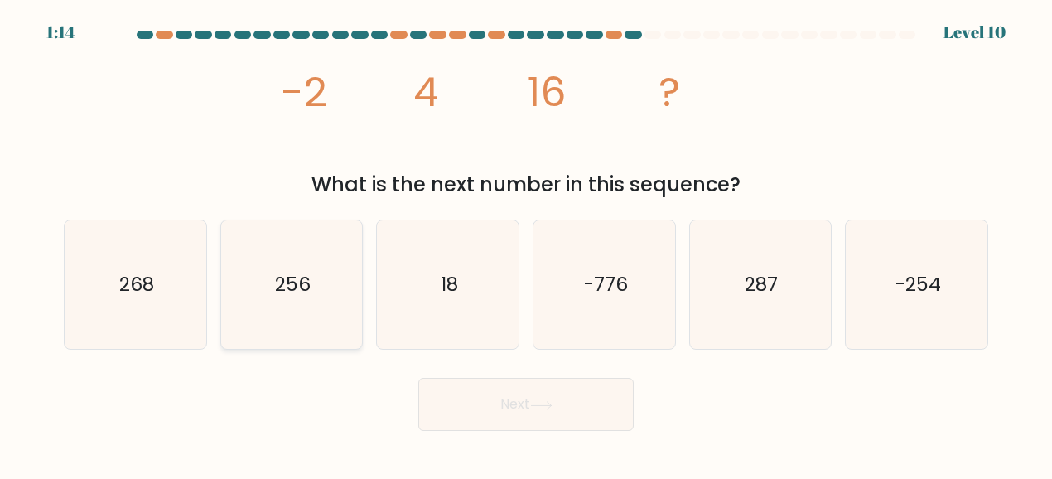
radio input "true"
click at [527, 433] on body "1:13 Level 10" at bounding box center [526, 239] width 1052 height 479
click at [518, 418] on button "Next" at bounding box center [525, 404] width 215 height 53
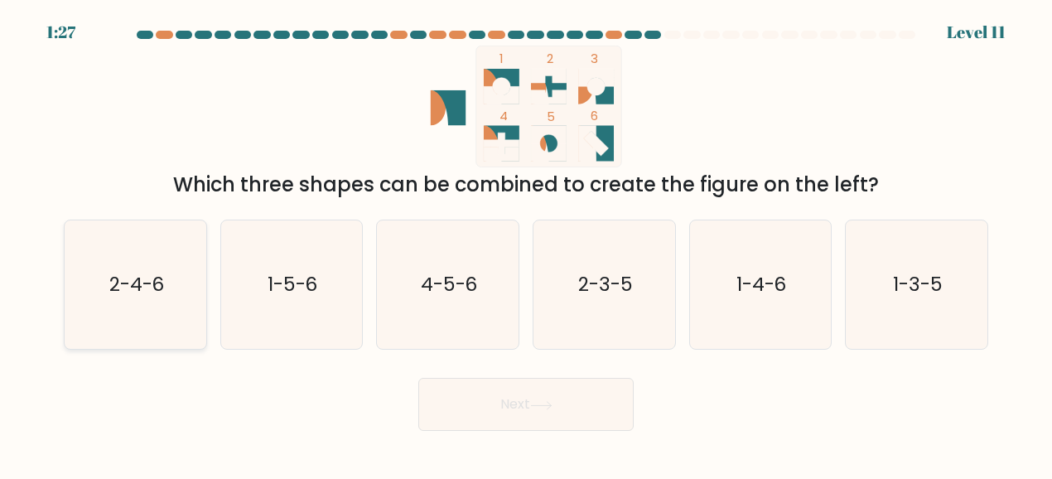
click at [184, 292] on icon "2-4-6" at bounding box center [135, 284] width 128 height 128
click at [526, 243] on input "a. 2-4-6" at bounding box center [526, 241] width 1 height 4
radio input "true"
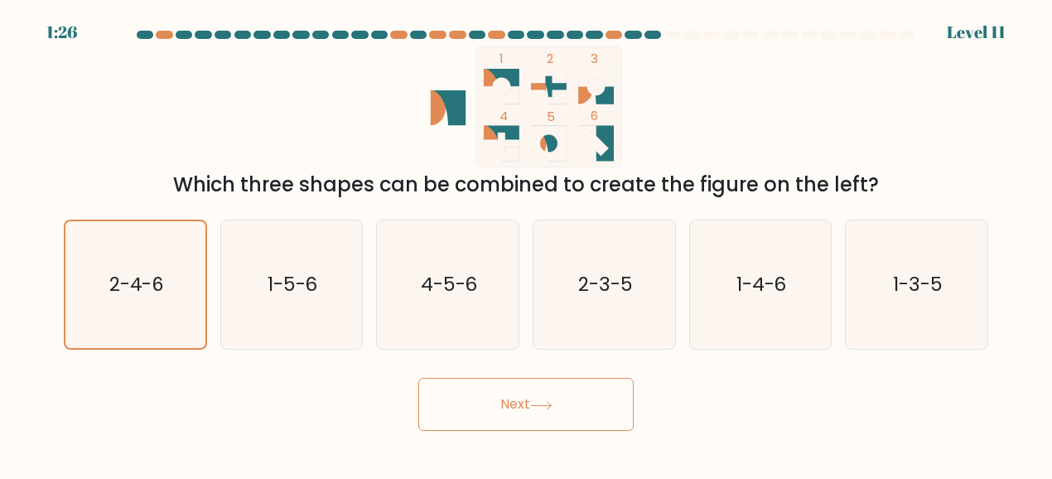
click at [478, 408] on button "Next" at bounding box center [525, 404] width 215 height 53
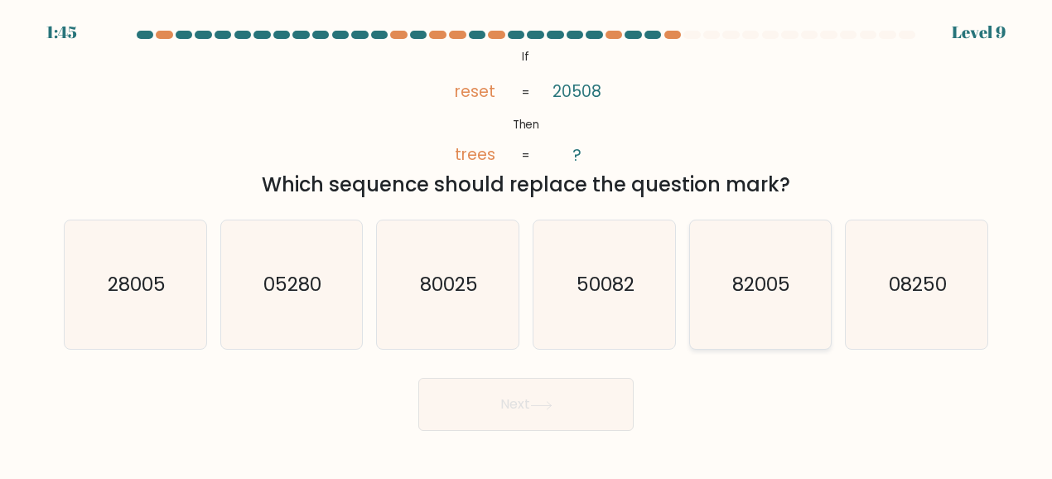
click at [715, 300] on icon "82005" at bounding box center [760, 284] width 128 height 128
click at [527, 243] on input "e. 82005" at bounding box center [526, 241] width 1 height 4
radio input "true"
click at [571, 390] on button "Next" at bounding box center [525, 404] width 215 height 53
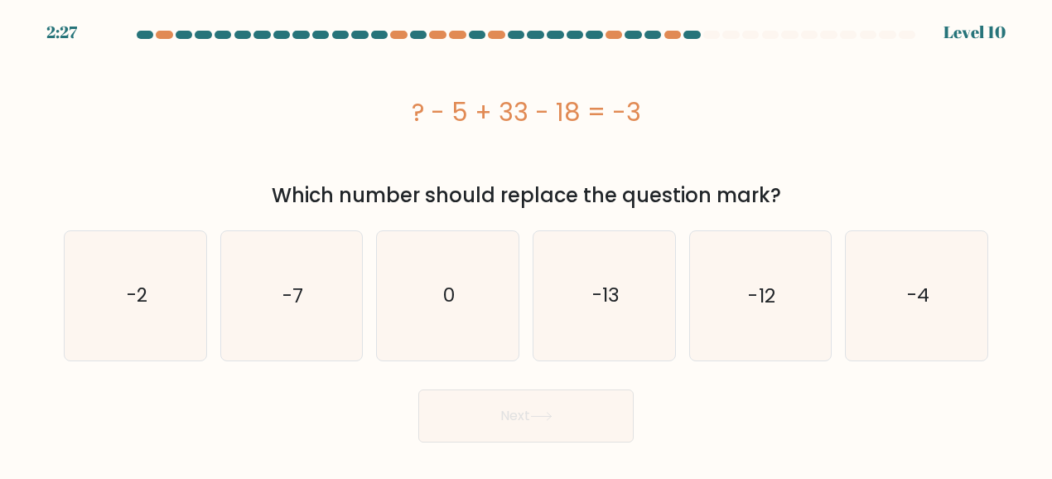
drag, startPoint x: 402, startPoint y: 110, endPoint x: 735, endPoint y: 107, distance: 332.9
click at [735, 107] on div "? - 5 + 33 - 18 = -3" at bounding box center [526, 112] width 924 height 37
click at [682, 155] on div "? - 5 + 33 - 18 = -3" at bounding box center [526, 112] width 924 height 132
drag, startPoint x: 402, startPoint y: 105, endPoint x: 787, endPoint y: 209, distance: 398.9
click at [787, 209] on div "? - 5 + 33 - 18 = -3 Which number should replace the question mark?" at bounding box center [526, 128] width 944 height 165
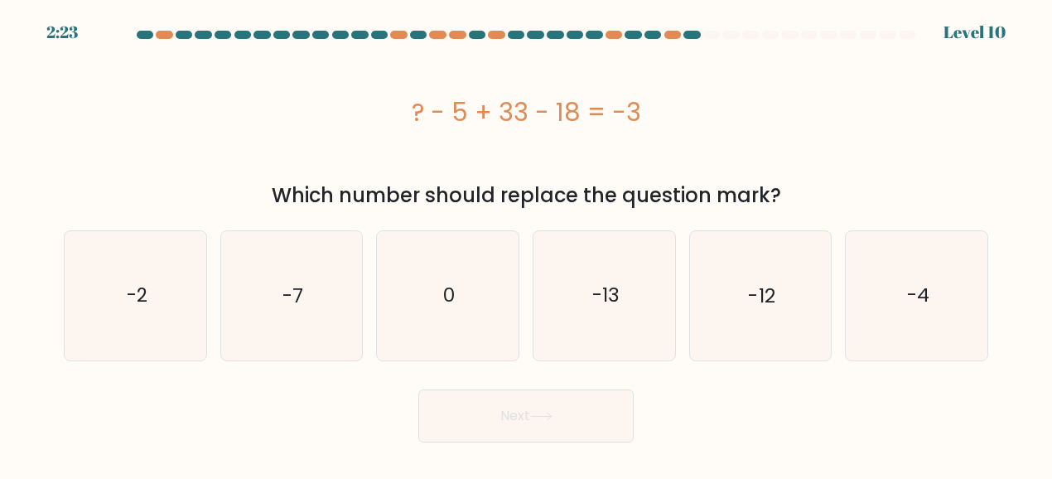
copy div "? - 5 + 33 - 18 = -3 Which number should replace the question mark?"
click at [578, 306] on icon "-13" at bounding box center [604, 295] width 128 height 128
click at [527, 243] on input "d. -13" at bounding box center [526, 241] width 1 height 4
radio input "true"
click at [553, 429] on button "Next" at bounding box center [525, 415] width 215 height 53
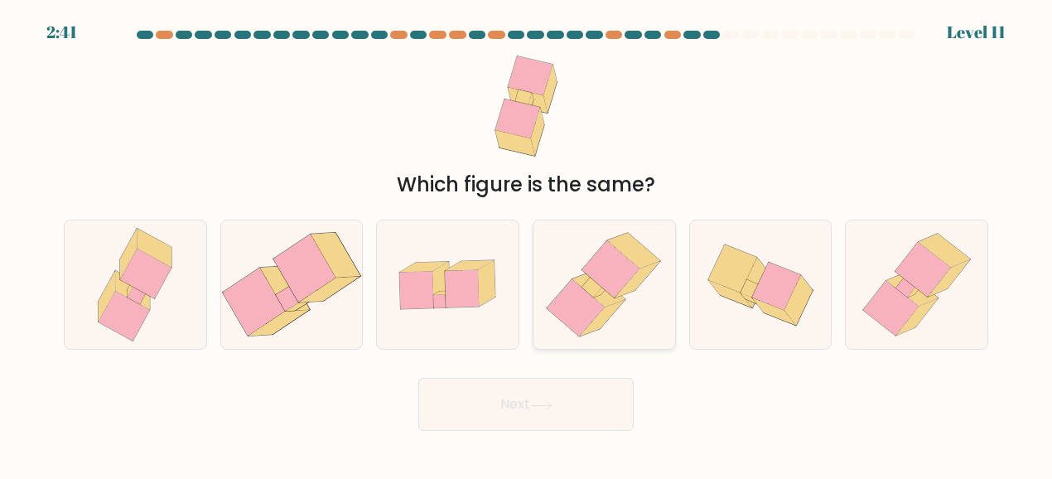
click at [649, 276] on icon at bounding box center [604, 284] width 126 height 128
click at [527, 243] on input "d." at bounding box center [526, 241] width 1 height 4
radio input "true"
click at [552, 416] on button "Next" at bounding box center [525, 404] width 215 height 53
click at [535, 401] on icon at bounding box center [541, 405] width 22 height 9
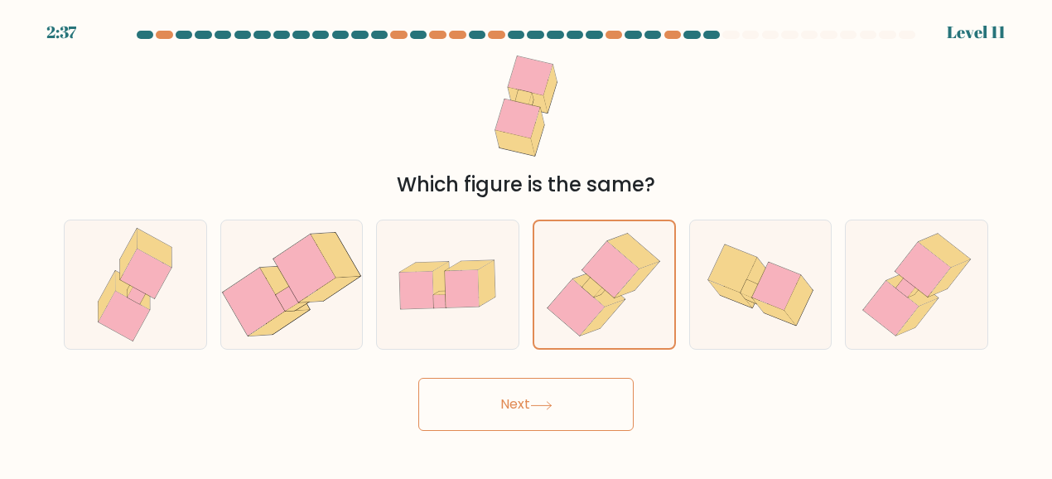
click at [511, 401] on button "Next" at bounding box center [525, 404] width 215 height 53
click at [533, 411] on button "Next" at bounding box center [525, 404] width 215 height 53
click at [517, 402] on button "Next" at bounding box center [525, 404] width 215 height 53
click at [513, 402] on button "Next" at bounding box center [525, 404] width 215 height 53
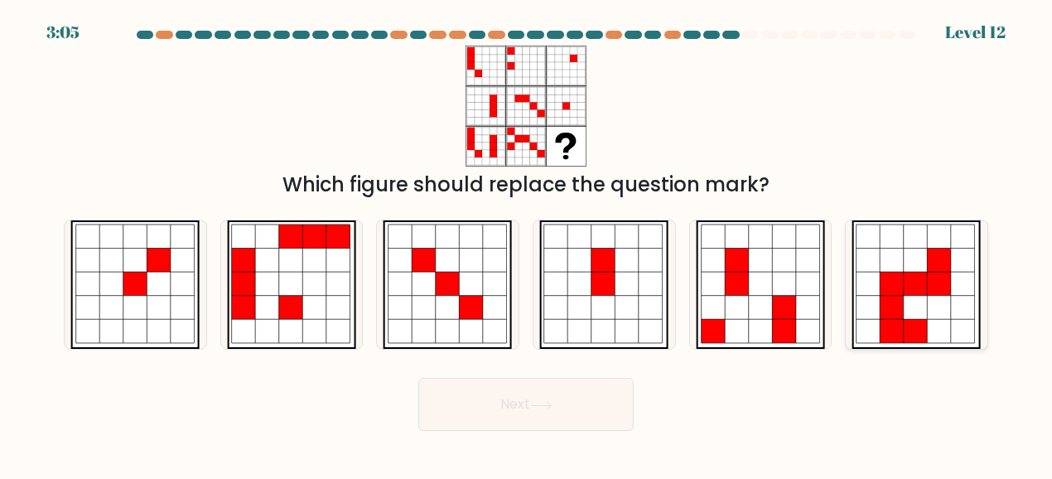
click at [890, 340] on icon at bounding box center [892, 332] width 24 height 24
click at [527, 243] on input "f." at bounding box center [526, 241] width 1 height 4
radio input "true"
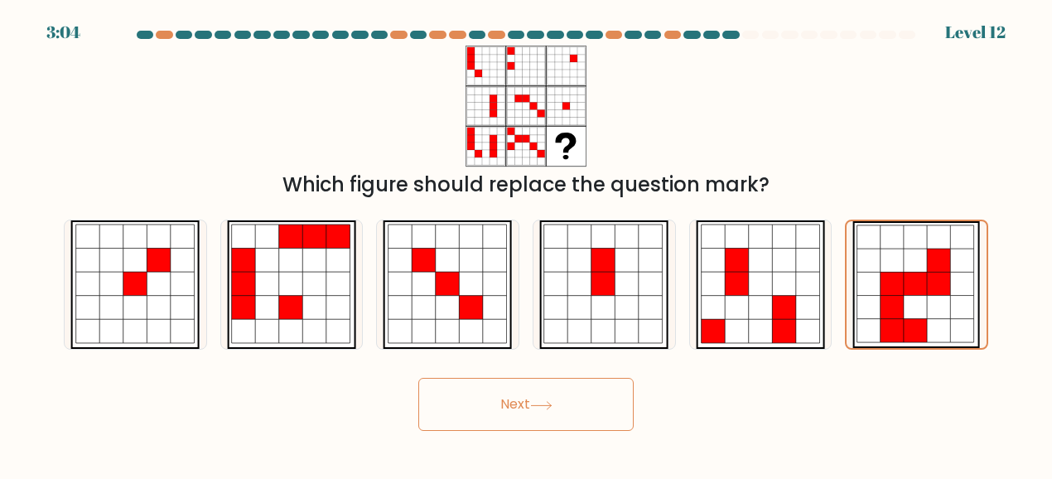
click at [524, 415] on button "Next" at bounding box center [525, 404] width 215 height 53
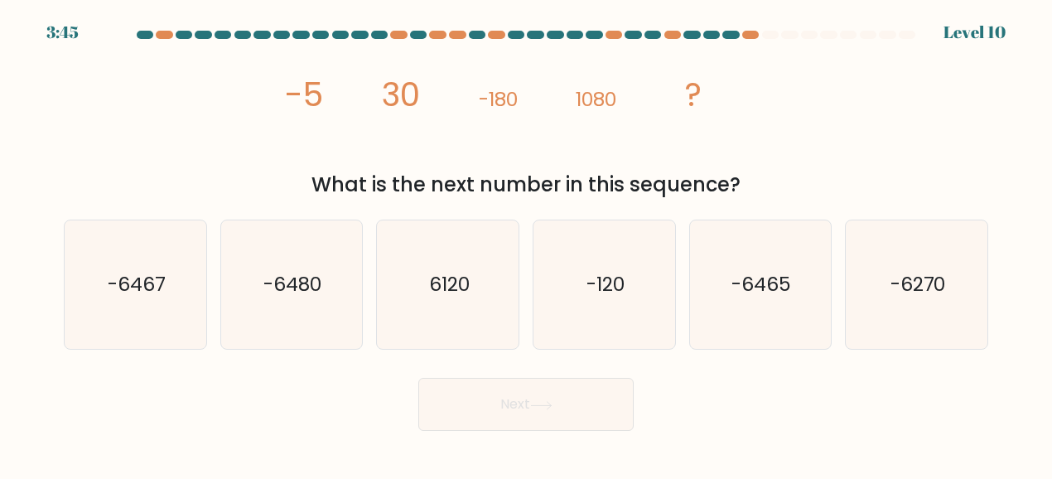
drag, startPoint x: 258, startPoint y: 86, endPoint x: 768, endPoint y: 185, distance: 520.5
click at [768, 185] on div "image/svg+xml -5 30 -180 1080 ? What is the next number in this sequence?" at bounding box center [526, 123] width 944 height 154
copy div "-5 30 -180 1080 ? What is the next number in this sequence?"
click at [268, 312] on icon "-6480" at bounding box center [291, 284] width 128 height 128
click at [526, 243] on input "b. -6480" at bounding box center [526, 241] width 1 height 4
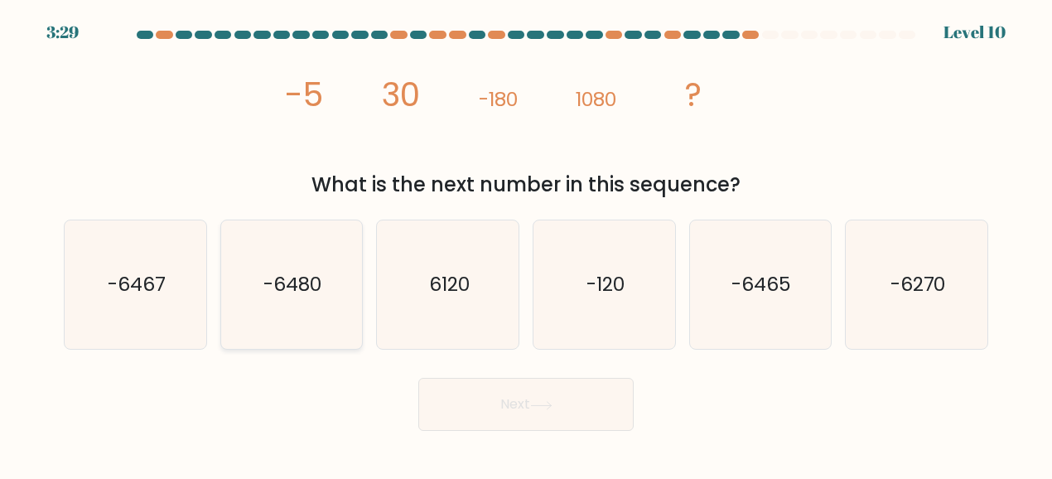
radio input "true"
click at [520, 405] on button "Next" at bounding box center [525, 404] width 215 height 53
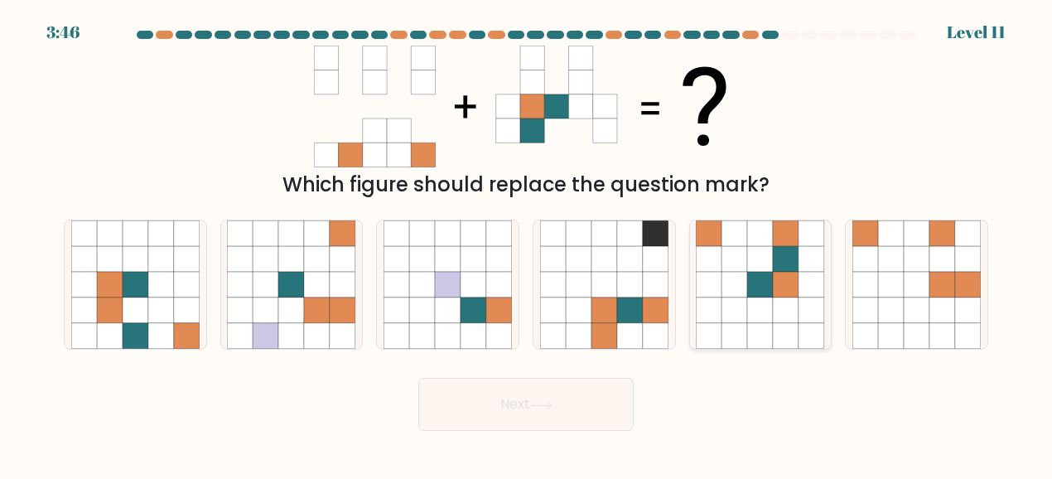
click at [755, 307] on icon at bounding box center [760, 310] width 26 height 26
click at [527, 243] on input "e." at bounding box center [526, 241] width 1 height 4
radio input "true"
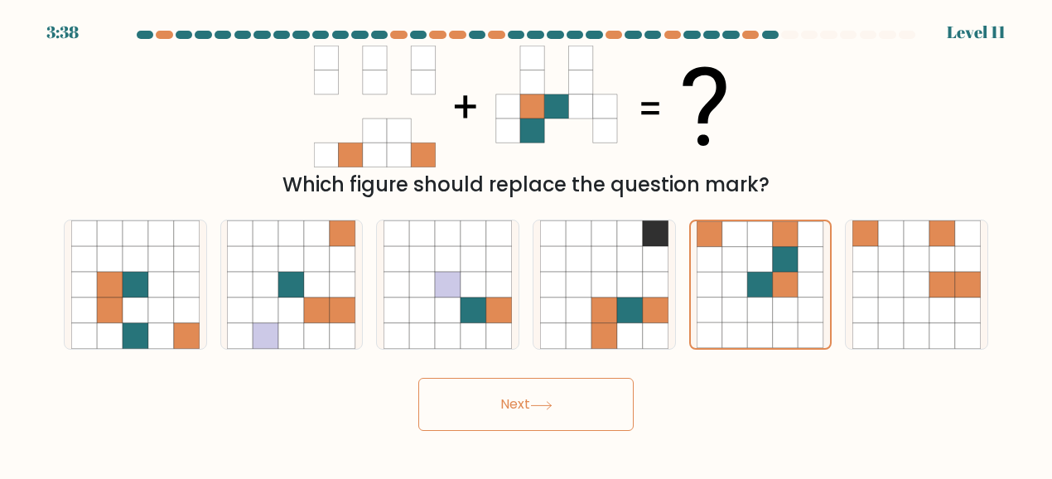
click at [503, 404] on button "Next" at bounding box center [525, 404] width 215 height 53
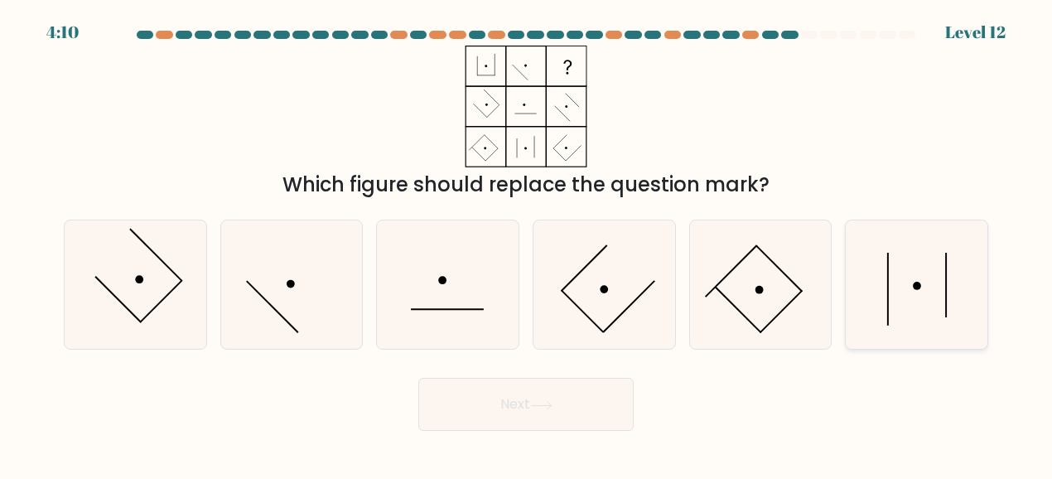
click at [926, 272] on icon at bounding box center [916, 284] width 128 height 128
click at [527, 243] on input "f." at bounding box center [526, 241] width 1 height 4
radio input "true"
click at [570, 413] on button "Next" at bounding box center [525, 404] width 215 height 53
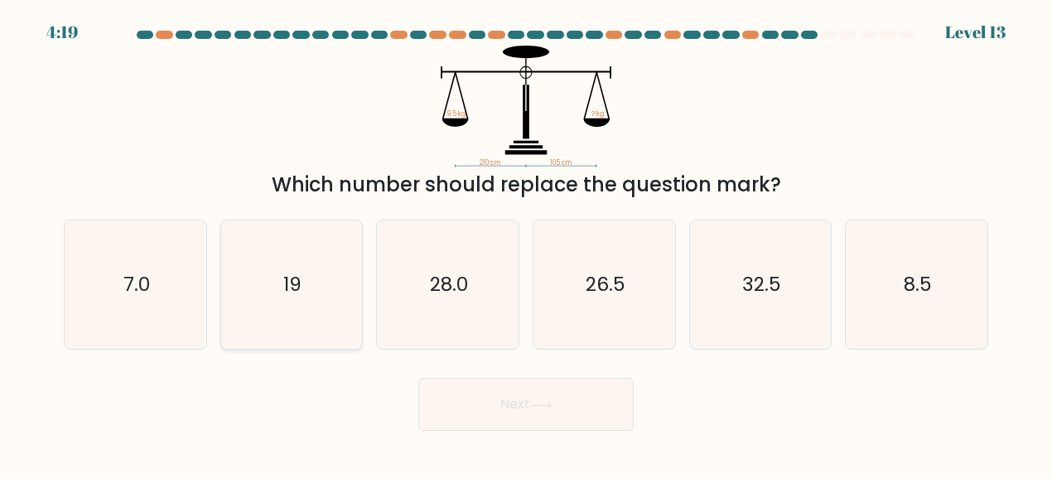
drag, startPoint x: 305, startPoint y: 277, endPoint x: 301, endPoint y: 291, distance: 14.5
click at [301, 279] on icon "19" at bounding box center [291, 284] width 128 height 128
click at [526, 243] on input "b. 19" at bounding box center [526, 241] width 1 height 4
radio input "true"
click at [532, 380] on button "Next" at bounding box center [525, 404] width 215 height 53
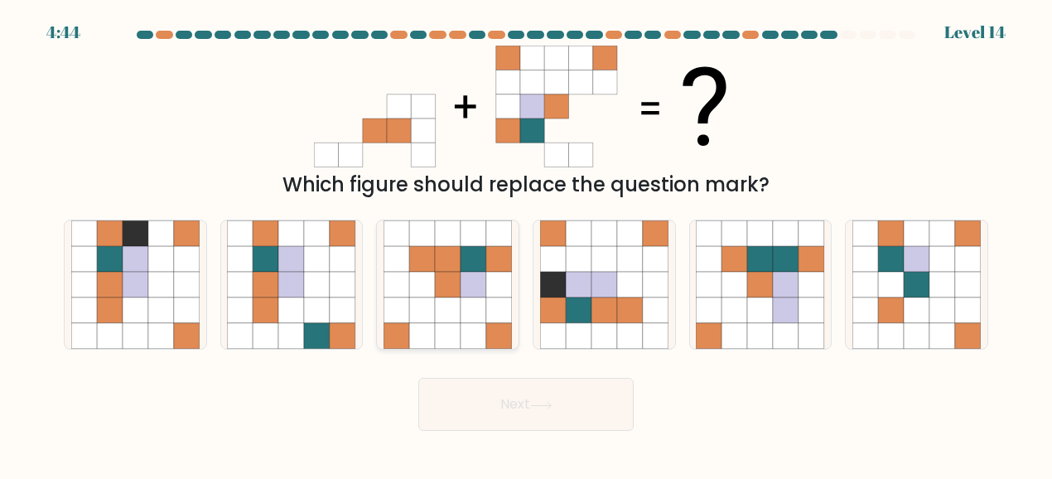
click at [469, 269] on icon at bounding box center [473, 259] width 26 height 26
click at [526, 243] on input "c." at bounding box center [526, 241] width 1 height 4
radio input "true"
click at [537, 401] on icon at bounding box center [541, 405] width 22 height 9
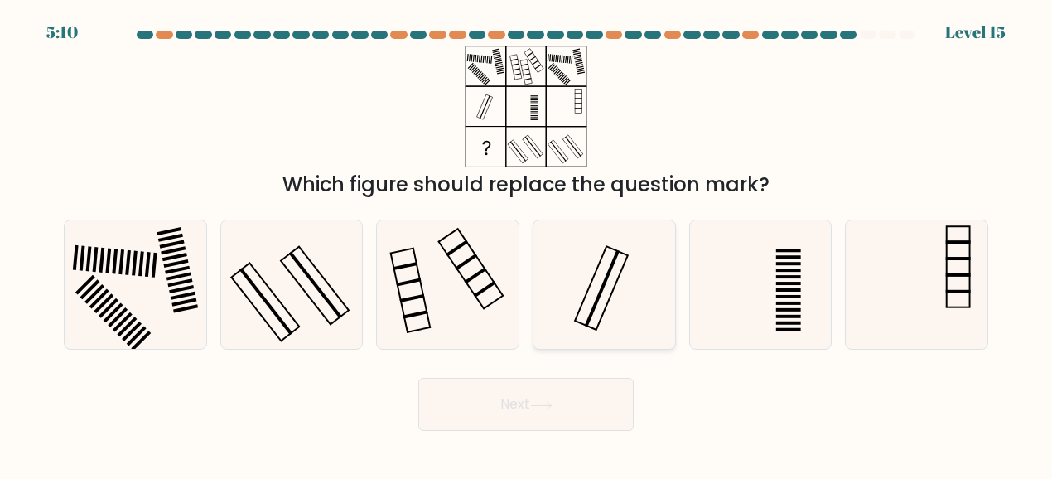
click at [553, 277] on icon at bounding box center [604, 284] width 128 height 128
click at [527, 243] on input "d." at bounding box center [526, 241] width 1 height 4
radio input "true"
click at [563, 411] on button "Next" at bounding box center [525, 404] width 215 height 53
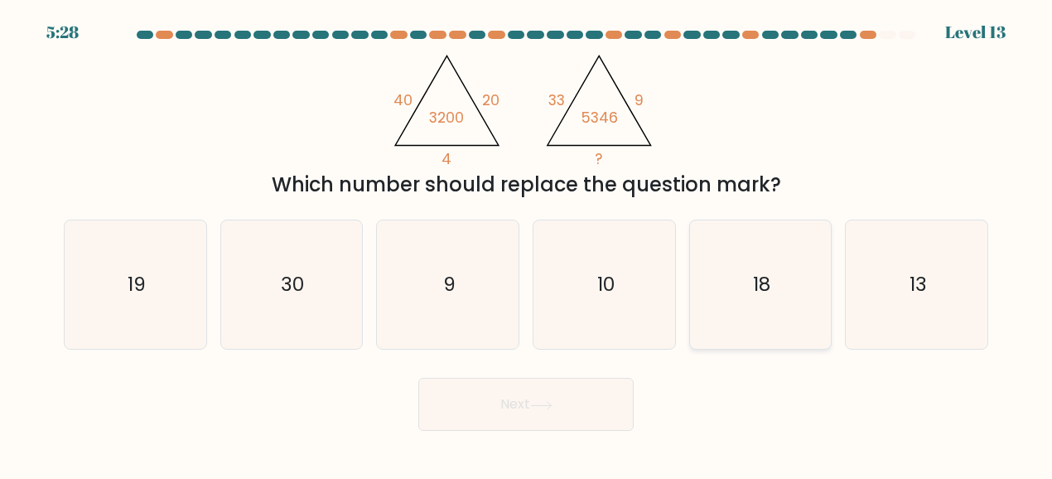
click at [755, 266] on icon "18" at bounding box center [760, 284] width 128 height 128
click at [527, 243] on input "e. 18" at bounding box center [526, 241] width 1 height 4
radio input "true"
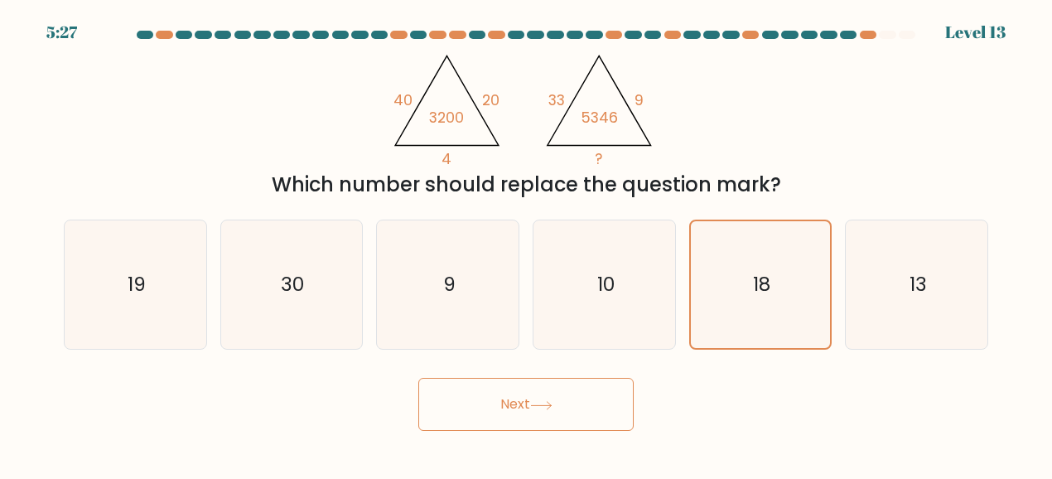
click at [502, 413] on button "Next" at bounding box center [525, 404] width 215 height 53
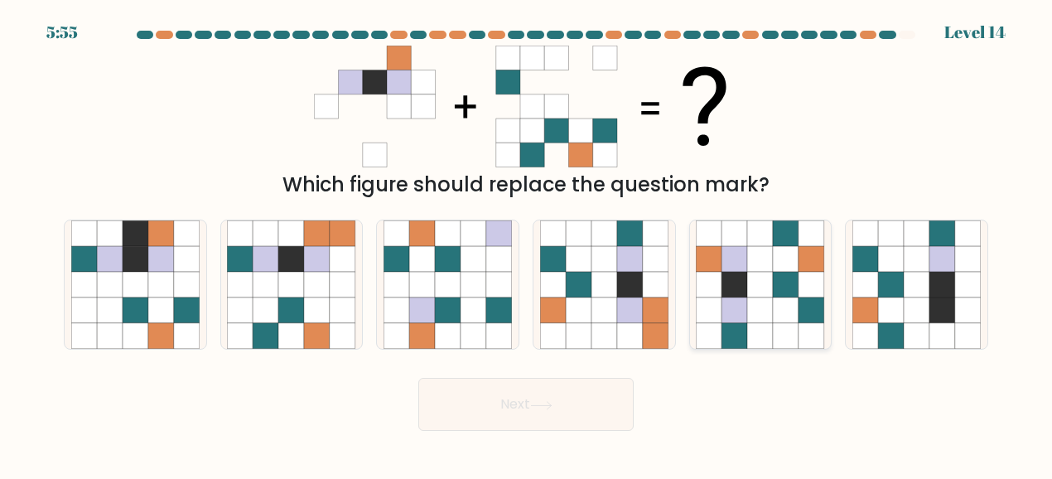
click at [737, 292] on icon at bounding box center [734, 285] width 26 height 26
click at [527, 243] on input "e." at bounding box center [526, 241] width 1 height 4
radio input "true"
click at [571, 392] on button "Next" at bounding box center [525, 404] width 215 height 53
